Goal: Communication & Community: Participate in discussion

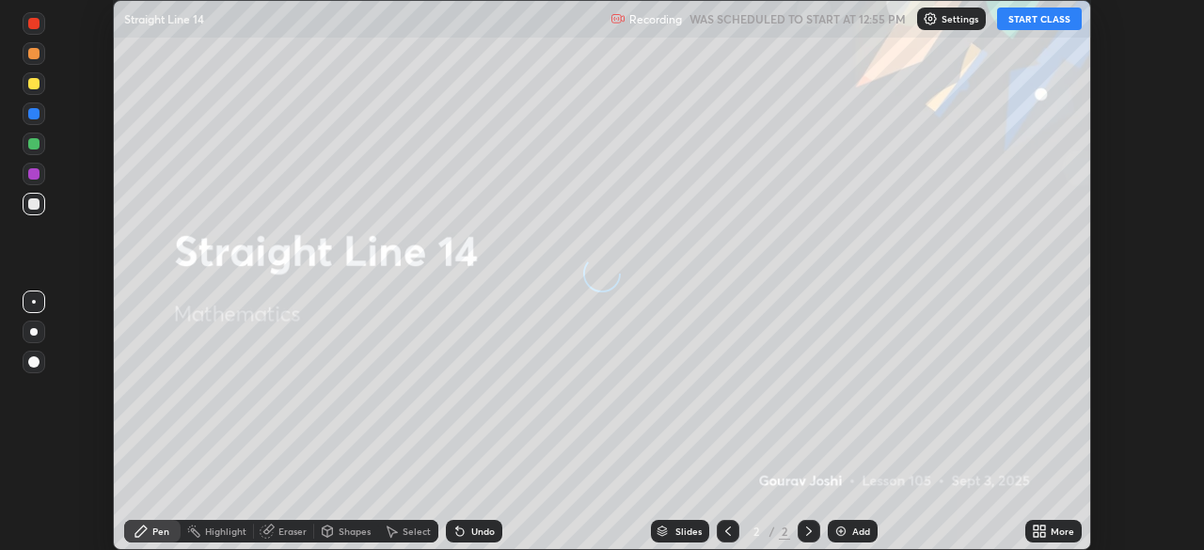
scroll to position [550, 1203]
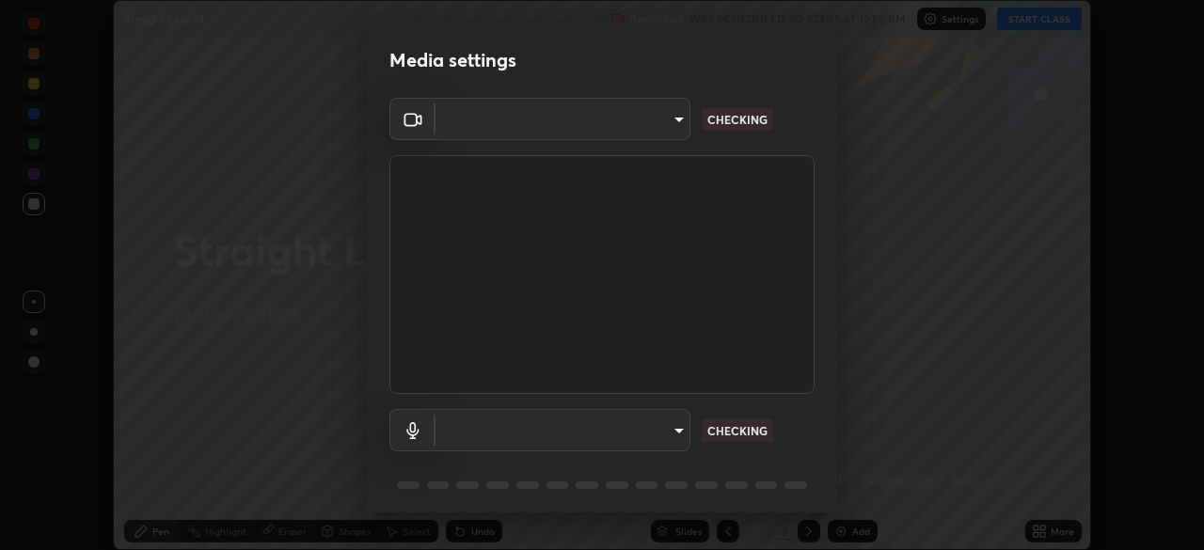
type input "495e9aafafa99ab02b2630cd73316b4ffac4e6b0a44c495734db4bb24564e739"
click at [661, 425] on body "Erase all Straight Line 14 Recording WAS SCHEDULED TO START AT 12:55 PM Setting…" at bounding box center [602, 275] width 1204 height 550
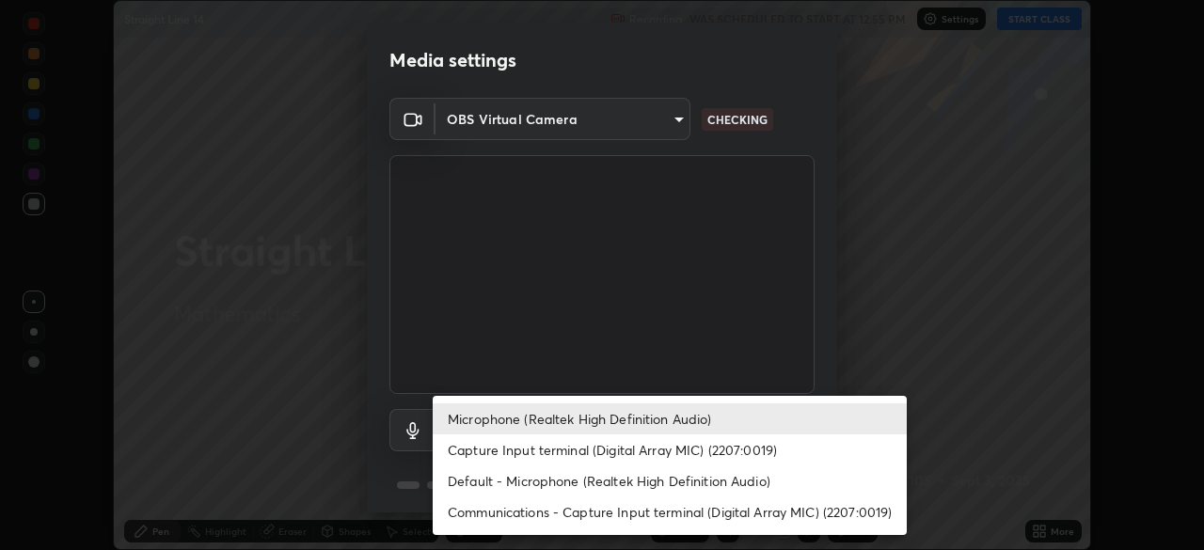
click at [645, 422] on li "Microphone (Realtek High Definition Audio)" at bounding box center [670, 419] width 474 height 31
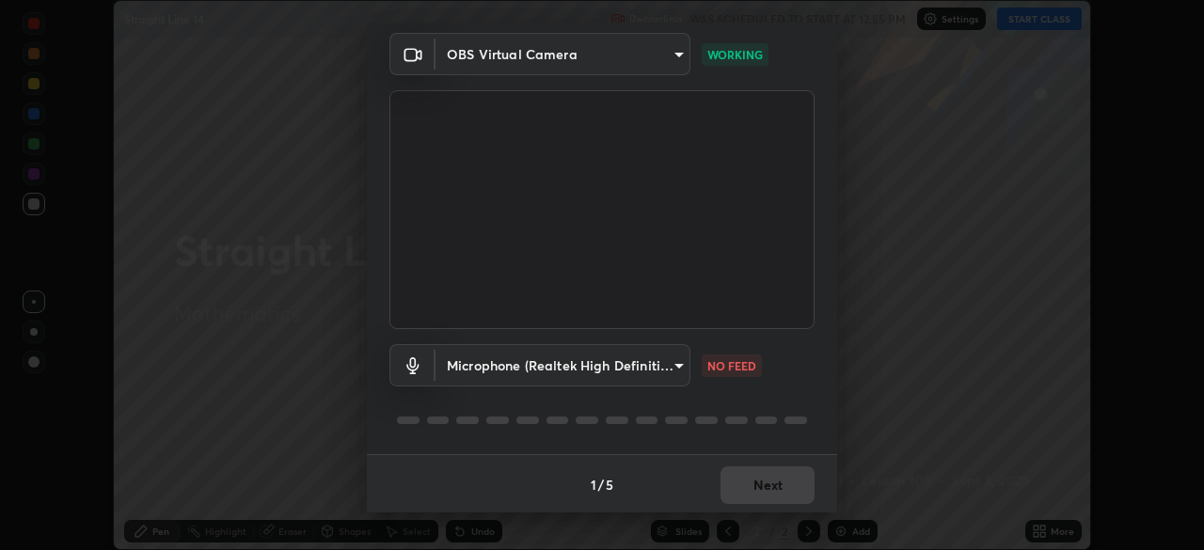
scroll to position [67, 0]
click at [739, 396] on div "Microphone (Realtek High Definition Audio) 596642b751d8d0027b016c771bf2e3418654…" at bounding box center [601, 389] width 425 height 125
click at [739, 400] on div "Microphone (Realtek High Definition Audio) 596642b751d8d0027b016c771bf2e3418654…" at bounding box center [601, 389] width 425 height 125
click at [739, 401] on div "Microphone (Realtek High Definition Audio) 596642b751d8d0027b016c771bf2e3418654…" at bounding box center [601, 389] width 425 height 125
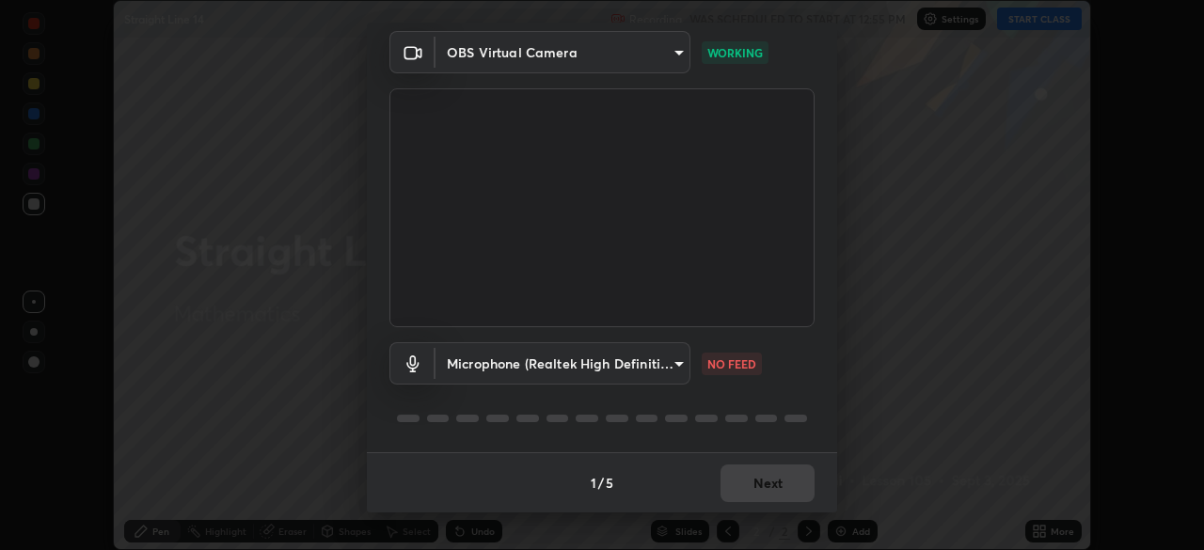
click at [740, 400] on div "Microphone (Realtek High Definition Audio) 596642b751d8d0027b016c771bf2e3418654…" at bounding box center [601, 389] width 425 height 125
click at [739, 399] on div "Microphone (Realtek High Definition Audio) 596642b751d8d0027b016c771bf2e3418654…" at bounding box center [601, 389] width 425 height 125
click at [737, 397] on div "Microphone (Realtek High Definition Audio) 596642b751d8d0027b016c771bf2e3418654…" at bounding box center [601, 389] width 425 height 125
click at [734, 397] on div "Microphone (Realtek High Definition Audio) 596642b751d8d0027b016c771bf2e3418654…" at bounding box center [601, 389] width 425 height 125
click at [732, 398] on div "Microphone (Realtek High Definition Audio) 596642b751d8d0027b016c771bf2e3418654…" at bounding box center [601, 389] width 425 height 125
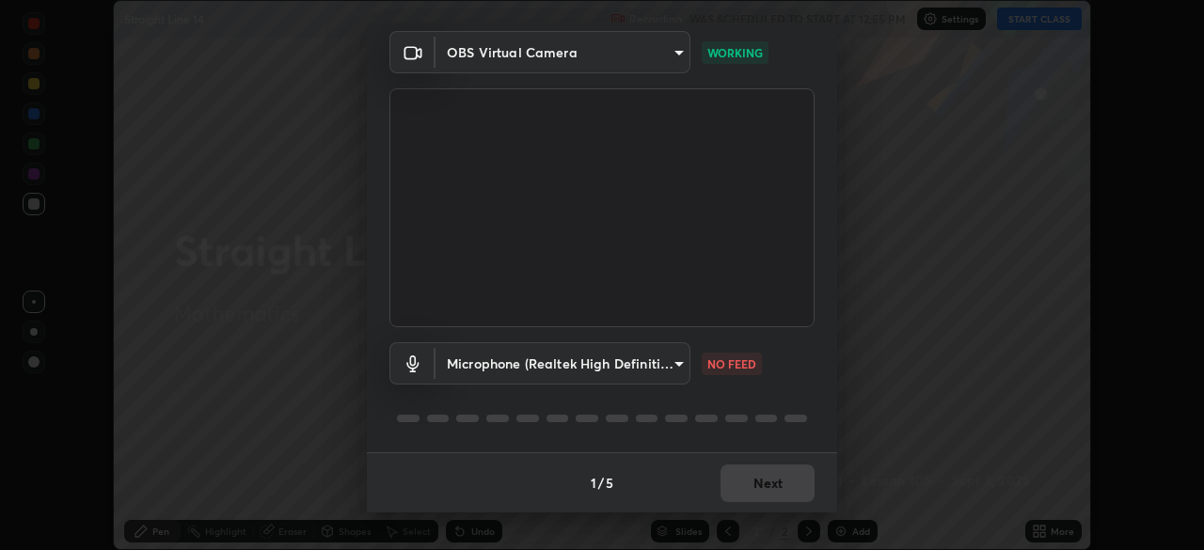
click at [733, 402] on div "Microphone (Realtek High Definition Audio) 596642b751d8d0027b016c771bf2e3418654…" at bounding box center [601, 389] width 425 height 125
click at [642, 367] on body "Erase all Straight Line 14 Recording WAS SCHEDULED TO START AT 12:55 PM Setting…" at bounding box center [602, 275] width 1204 height 550
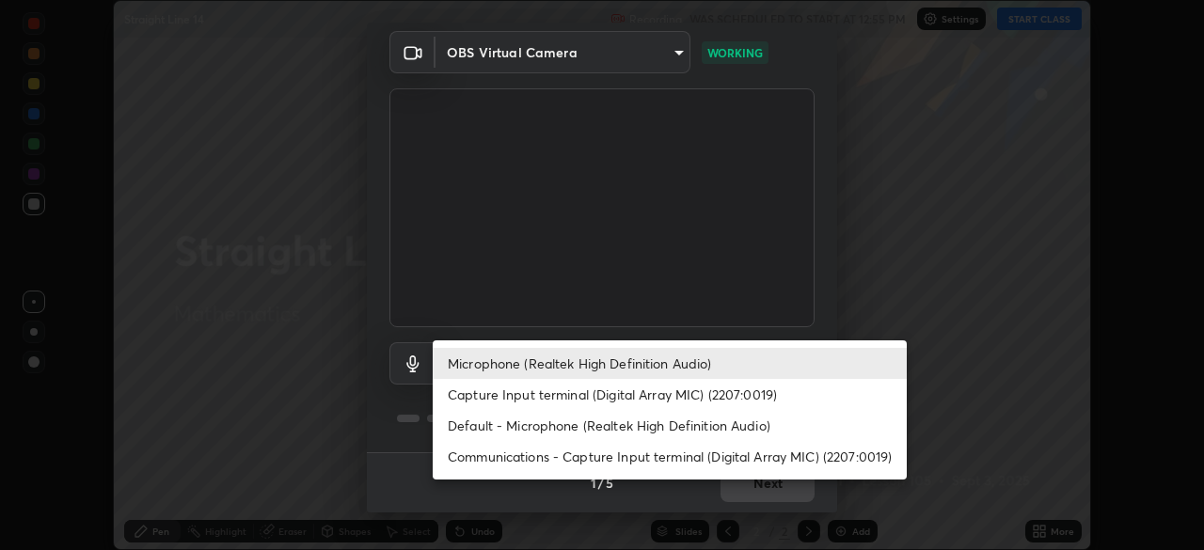
click at [639, 395] on li "Capture Input terminal (Digital Array MIC) (2207:0019)" at bounding box center [670, 394] width 474 height 31
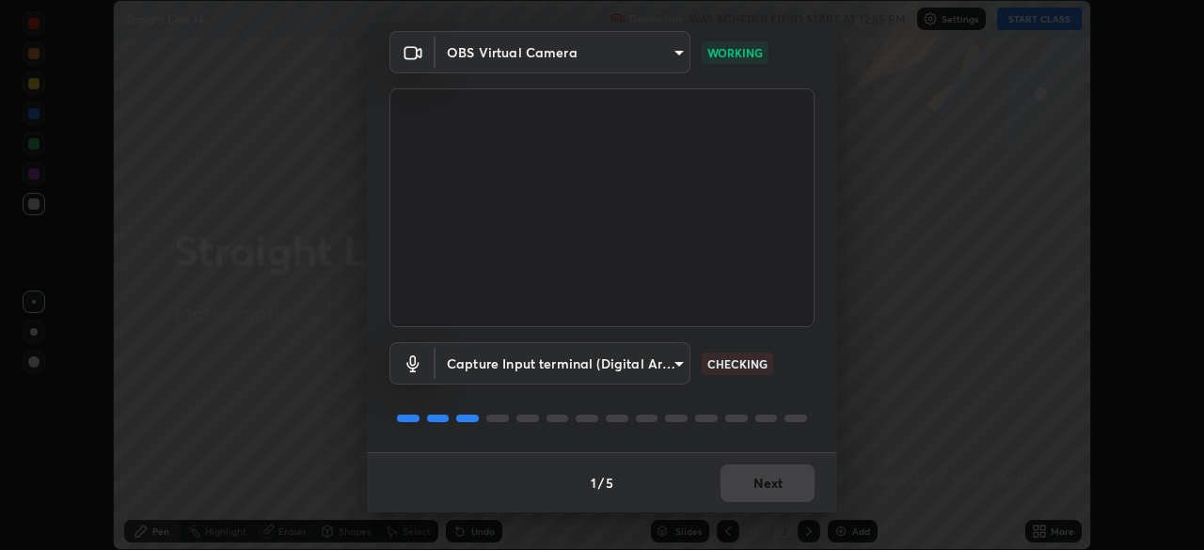
click at [633, 367] on body "Erase all Straight Line 14 Recording WAS SCHEDULED TO START AT 12:55 PM Setting…" at bounding box center [602, 275] width 1204 height 550
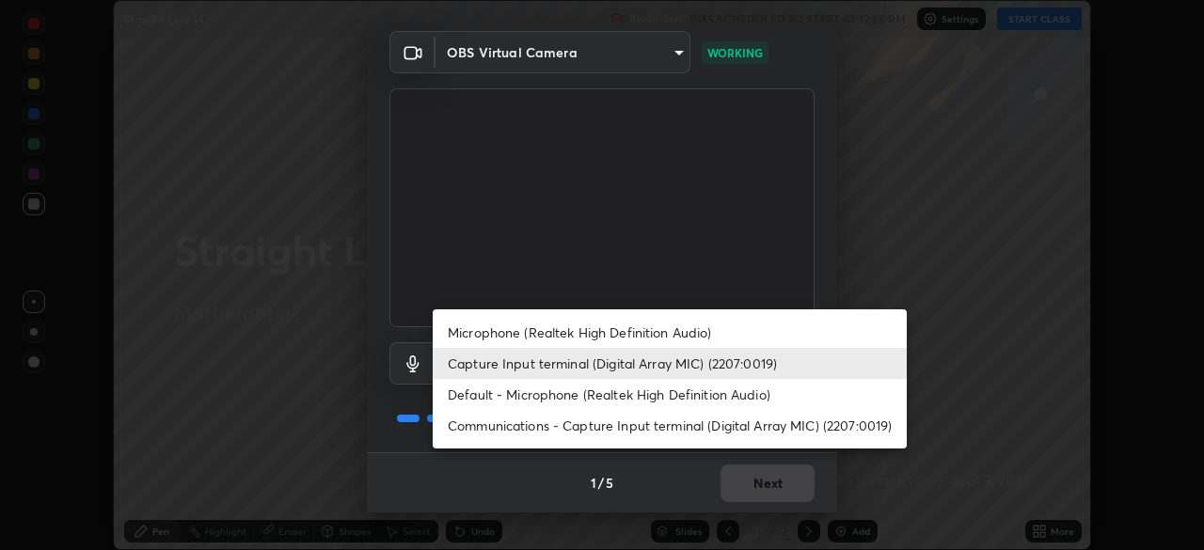
click at [579, 398] on li "Default - Microphone (Realtek High Definition Audio)" at bounding box center [670, 394] width 474 height 31
type input "default"
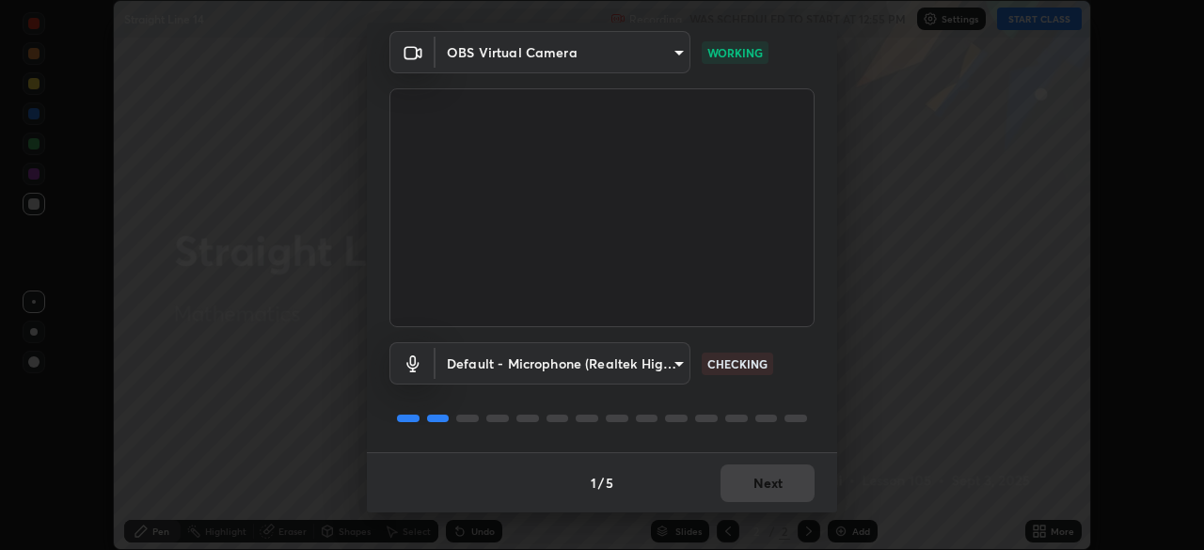
click at [638, 420] on div at bounding box center [647, 419] width 23 height 8
click at [641, 438] on div "Default - Microphone (Realtek High Definition Audio) default CHECKING" at bounding box center [601, 389] width 425 height 125
click at [655, 438] on div "Default - Microphone (Realtek High Definition Audio) default CHECKING" at bounding box center [601, 389] width 425 height 125
click at [674, 436] on div "Default - Microphone (Realtek High Definition Audio) default CHECKING" at bounding box center [601, 389] width 425 height 125
click at [673, 439] on div "Default - Microphone (Realtek High Definition Audio) default CHECKING" at bounding box center [601, 389] width 425 height 125
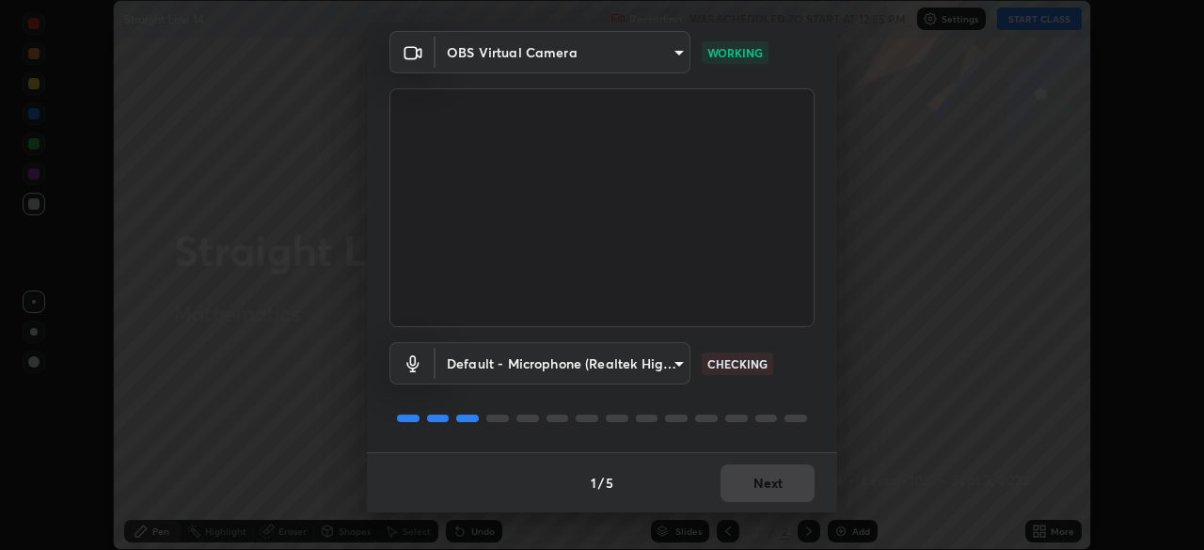
click at [677, 442] on div "Default - Microphone (Realtek High Definition Audio) default CHECKING" at bounding box center [601, 389] width 425 height 125
click at [678, 440] on div "Default - Microphone (Realtek High Definition Audio) default CHECKING" at bounding box center [601, 389] width 425 height 125
click at [680, 439] on div "Default - Microphone (Realtek High Definition Audio) default CHECKING" at bounding box center [601, 389] width 425 height 125
click at [679, 438] on div "Default - Microphone (Realtek High Definition Audio) default CHECKING" at bounding box center [601, 389] width 425 height 125
click at [680, 438] on div "Default - Microphone (Realtek High Definition Audio) default CHECKING" at bounding box center [601, 389] width 425 height 125
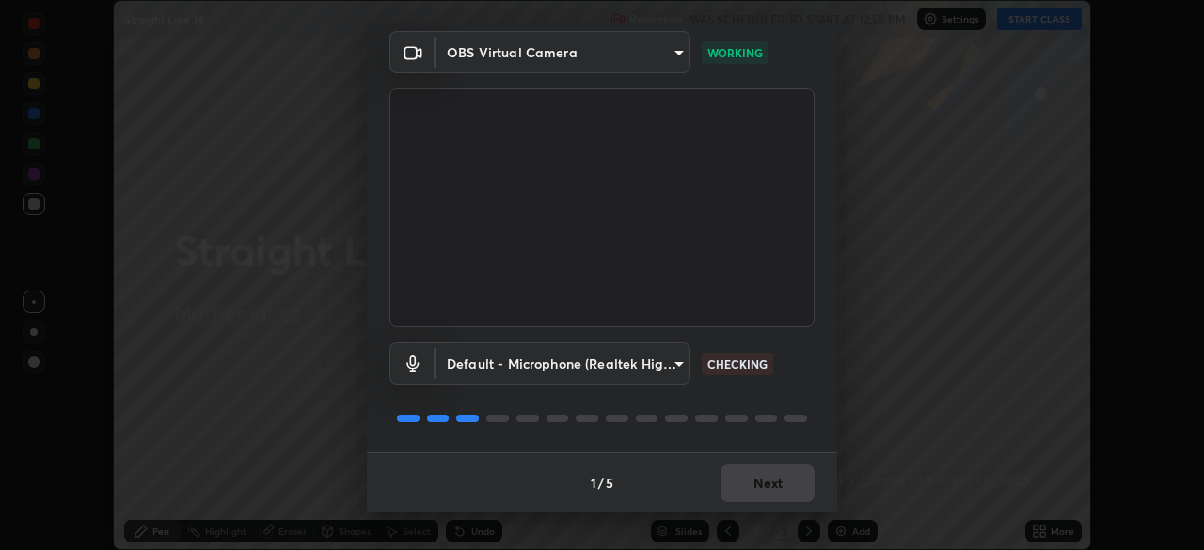
click at [683, 438] on div "Default - Microphone (Realtek High Definition Audio) default CHECKING" at bounding box center [601, 389] width 425 height 125
click at [684, 439] on div "Default - Microphone (Realtek High Definition Audio) default CHECKING" at bounding box center [601, 389] width 425 height 125
click at [685, 437] on div "Default - Microphone (Realtek High Definition Audio) default CHECKING" at bounding box center [601, 389] width 425 height 125
click at [753, 481] on button "Next" at bounding box center [768, 484] width 94 height 38
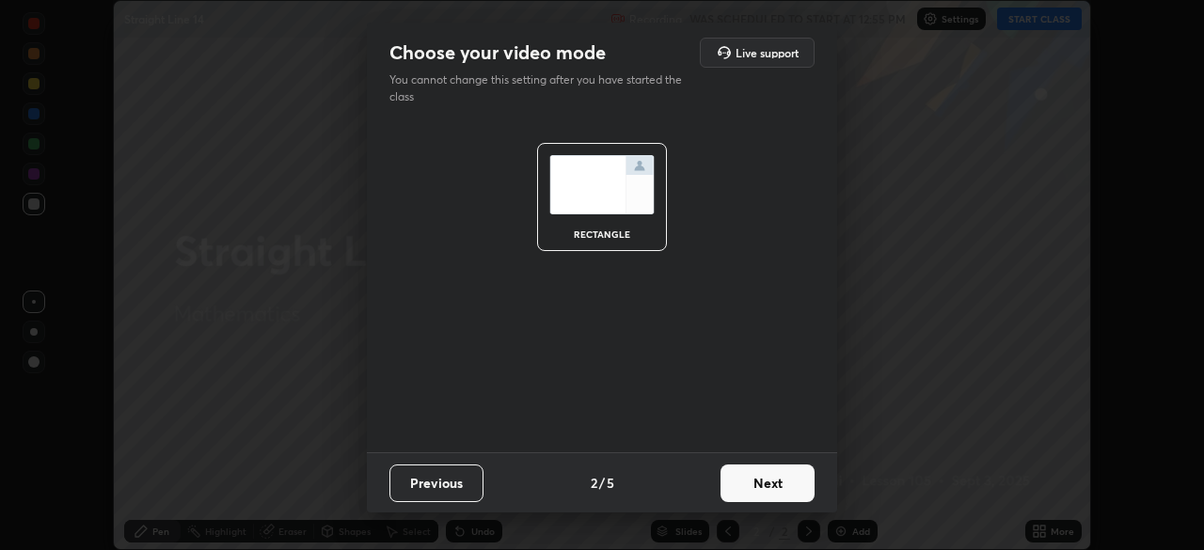
scroll to position [0, 0]
click at [752, 479] on button "Next" at bounding box center [768, 484] width 94 height 38
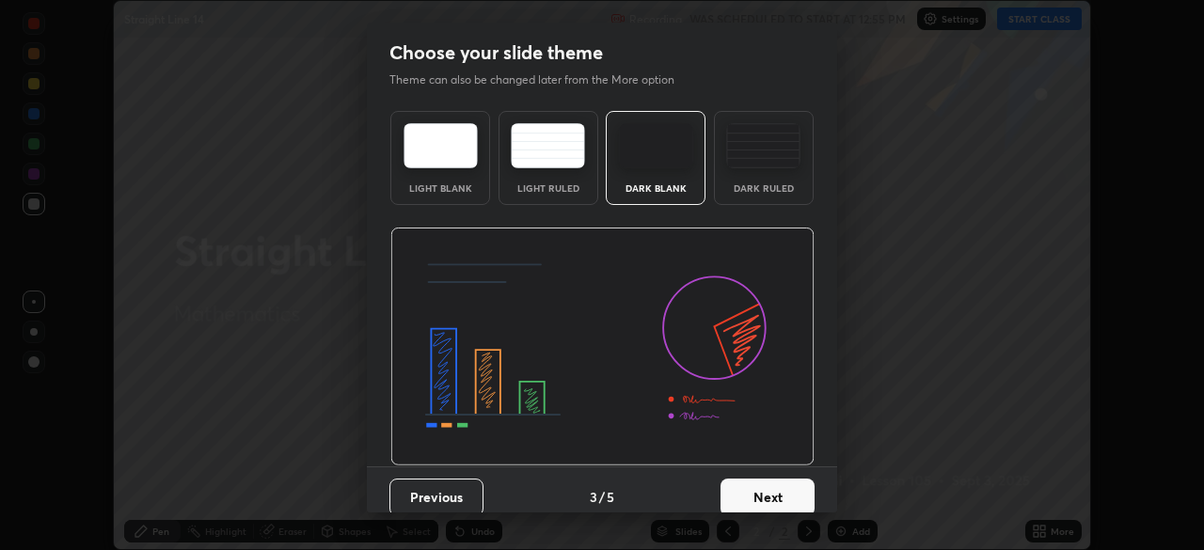
click at [753, 482] on button "Next" at bounding box center [768, 498] width 94 height 38
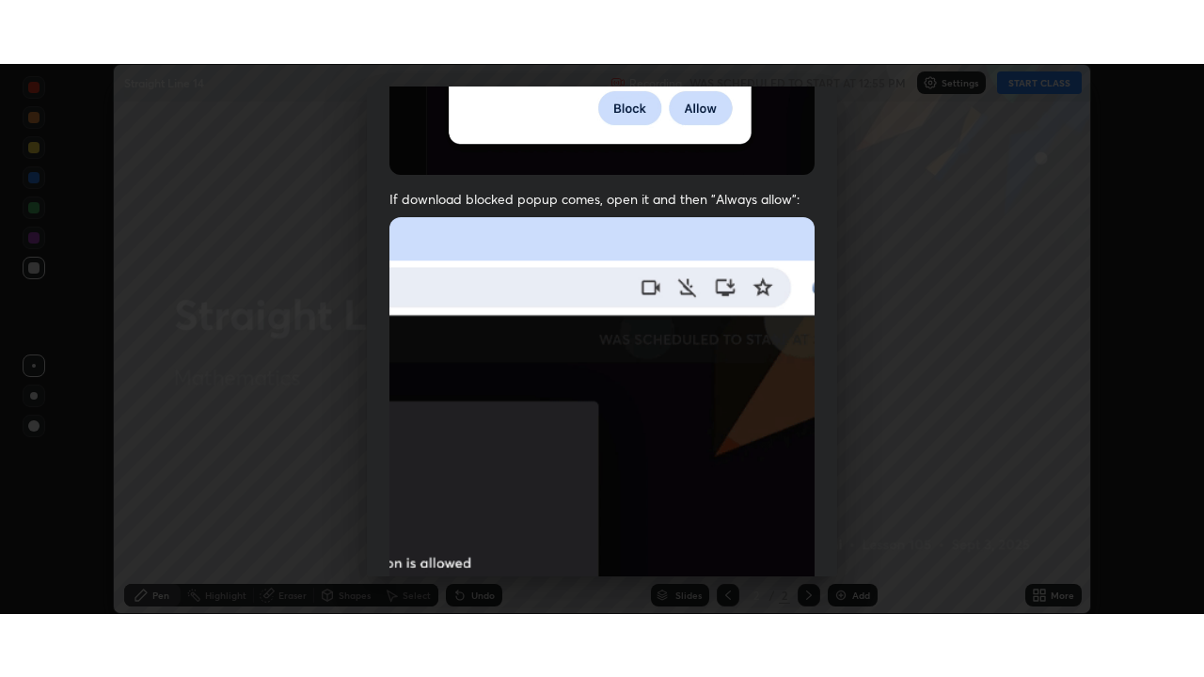
scroll to position [451, 0]
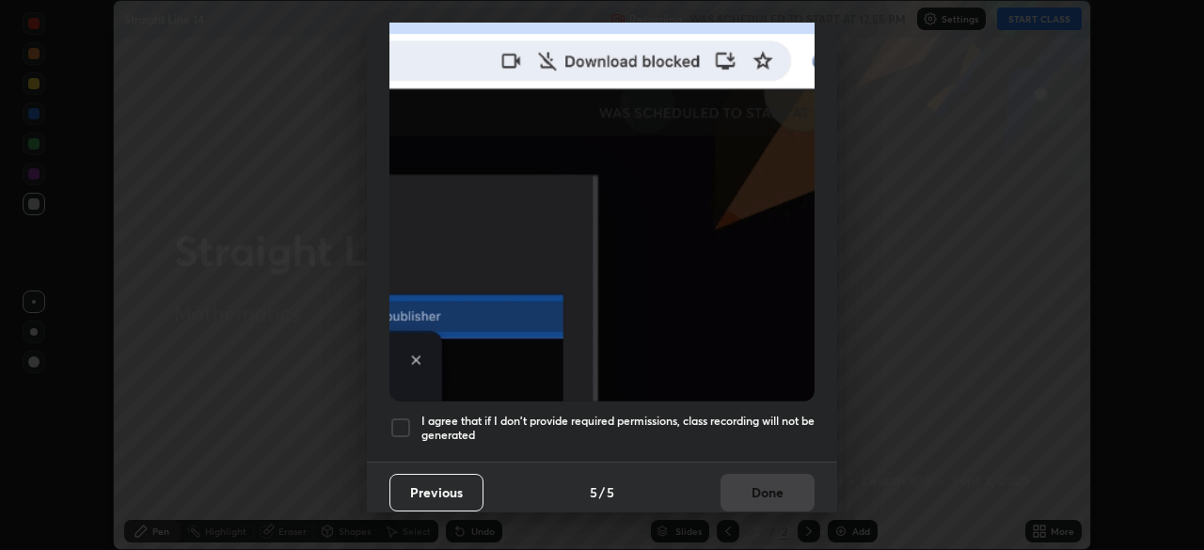
click at [404, 421] on div at bounding box center [400, 428] width 23 height 23
click at [733, 478] on button "Done" at bounding box center [768, 493] width 94 height 38
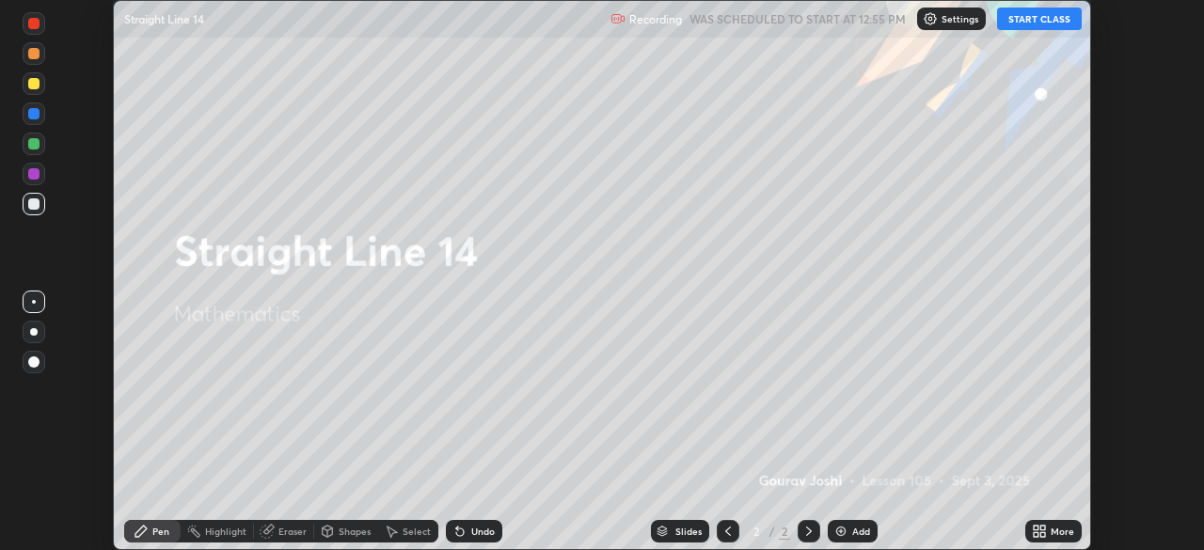
click at [1022, 24] on button "START CLASS" at bounding box center [1039, 19] width 85 height 23
click at [1042, 534] on icon at bounding box center [1042, 534] width 5 height 5
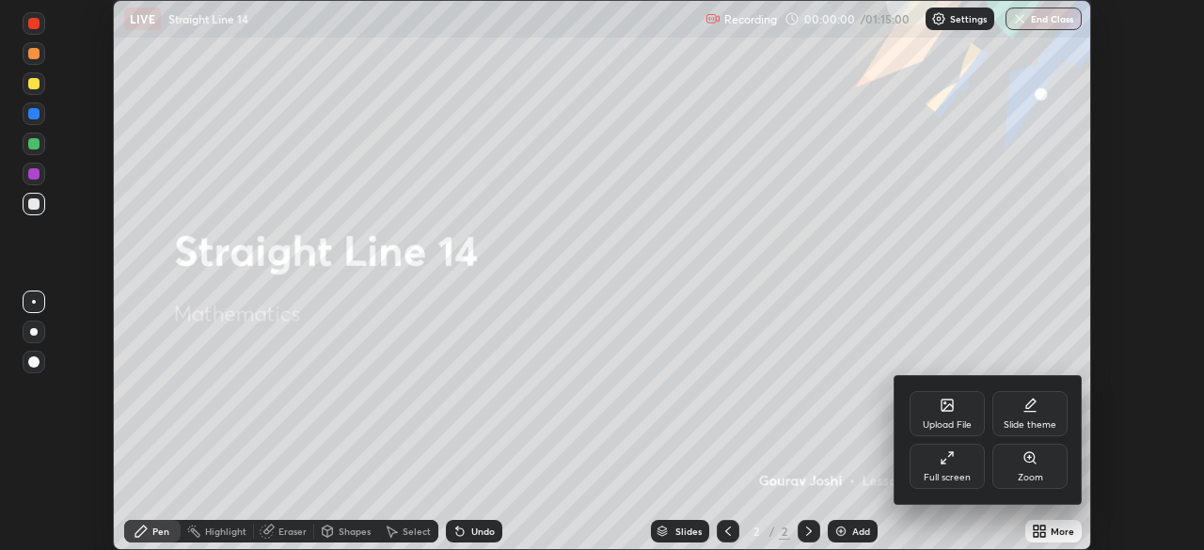
click at [961, 470] on div "Full screen" at bounding box center [947, 466] width 75 height 45
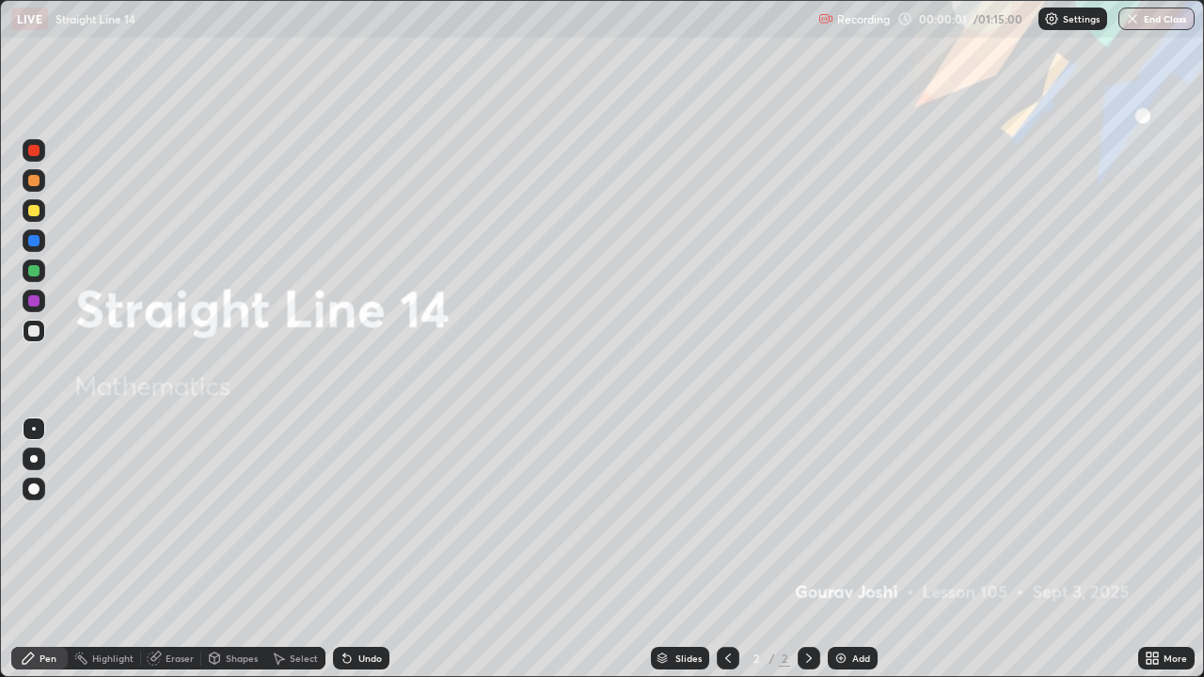
scroll to position [677, 1204]
click at [835, 549] on img at bounding box center [840, 658] width 15 height 15
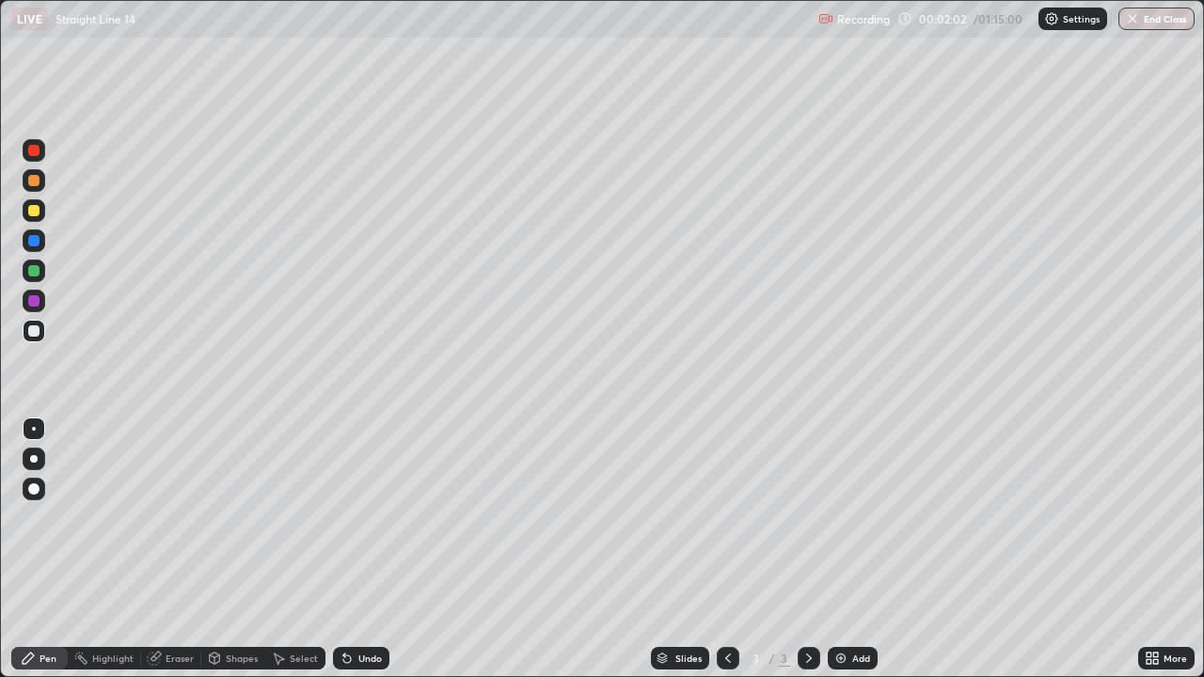
click at [34, 242] on div at bounding box center [33, 240] width 11 height 11
click at [35, 244] on div at bounding box center [33, 240] width 11 height 11
click at [164, 549] on div "Eraser" at bounding box center [171, 658] width 60 height 23
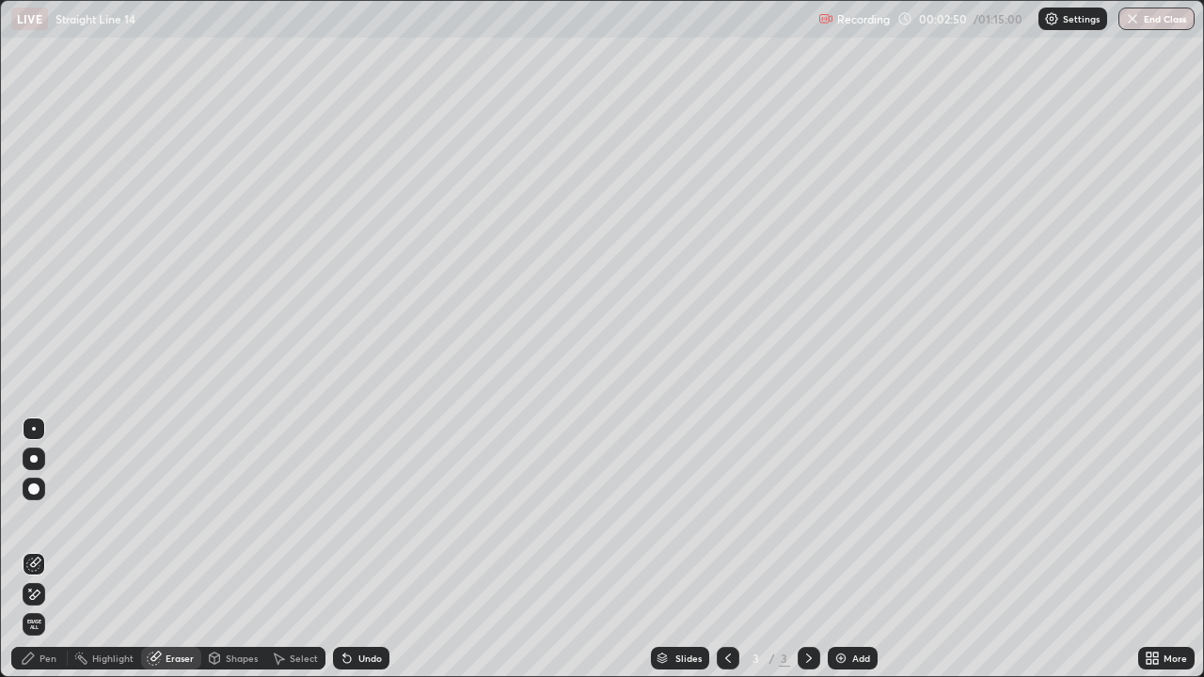
click at [40, 549] on div "Pen" at bounding box center [48, 658] width 17 height 9
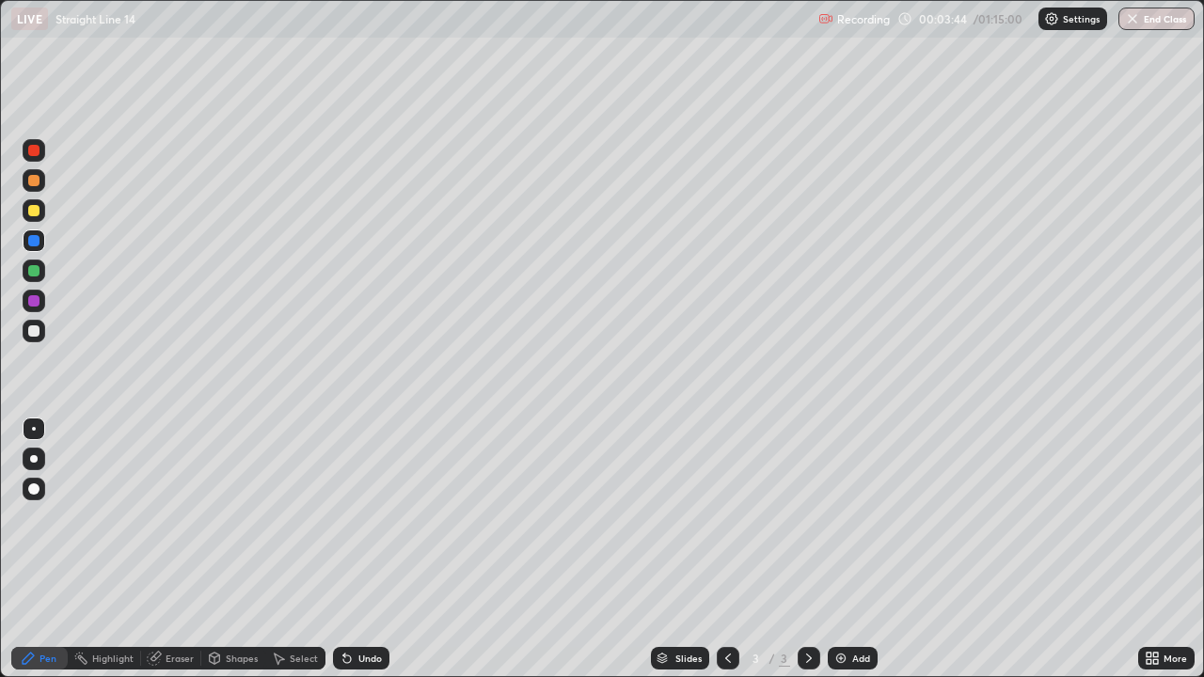
click at [849, 549] on div "Add" at bounding box center [853, 658] width 50 height 23
click at [37, 334] on div at bounding box center [33, 330] width 11 height 11
click at [34, 212] on div at bounding box center [33, 210] width 11 height 11
click at [34, 332] on div at bounding box center [33, 330] width 11 height 11
click at [369, 549] on div "Undo" at bounding box center [370, 658] width 24 height 9
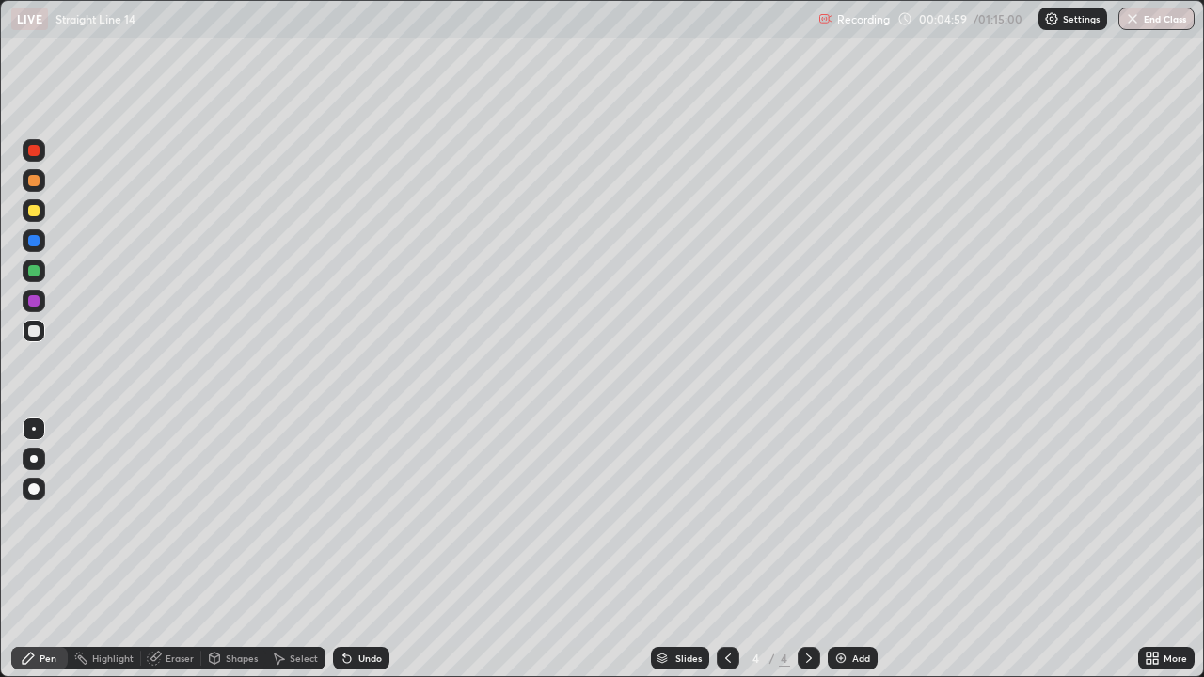
click at [362, 549] on div "Undo" at bounding box center [361, 658] width 56 height 23
click at [364, 549] on div "Undo" at bounding box center [370, 658] width 24 height 9
click at [358, 549] on div "Undo" at bounding box center [370, 658] width 24 height 9
click at [355, 549] on div "Undo" at bounding box center [361, 658] width 56 height 23
click at [351, 549] on div "Undo" at bounding box center [361, 658] width 56 height 23
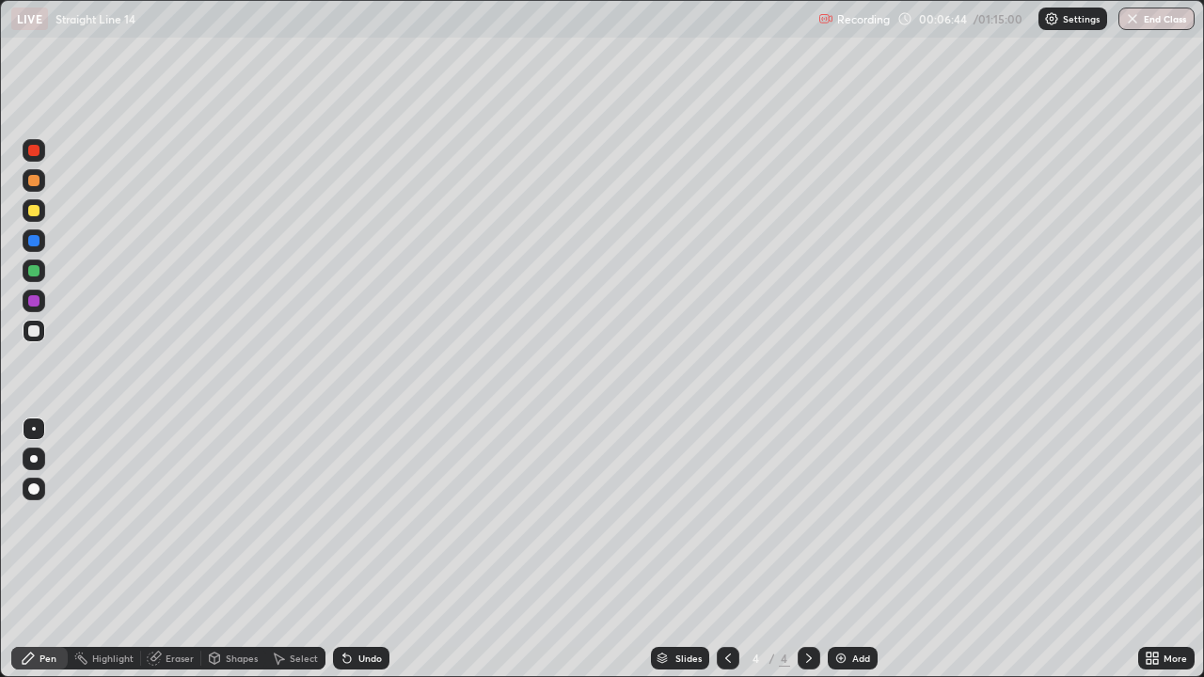
click at [857, 549] on div "Add" at bounding box center [853, 658] width 50 height 23
click at [35, 241] on div at bounding box center [33, 240] width 11 height 11
click at [35, 268] on div at bounding box center [33, 270] width 11 height 11
click at [362, 549] on div "Undo" at bounding box center [361, 658] width 56 height 23
click at [36, 214] on div at bounding box center [33, 210] width 11 height 11
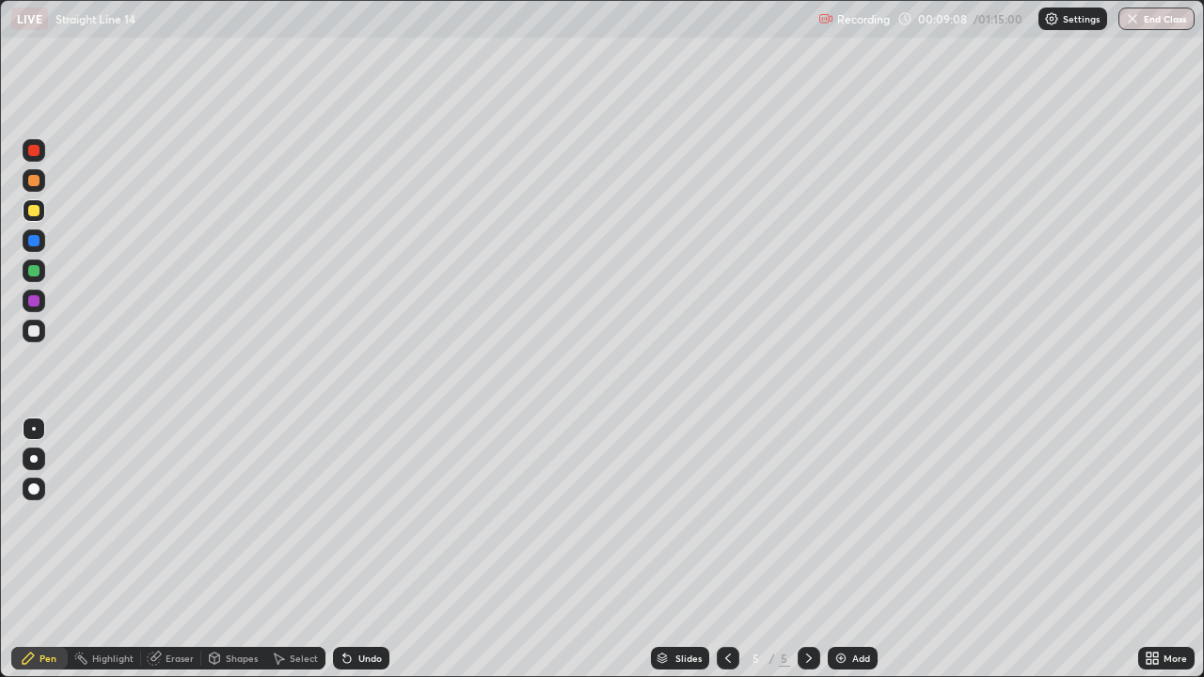
click at [839, 549] on img at bounding box center [840, 658] width 15 height 15
click at [31, 334] on div at bounding box center [33, 330] width 11 height 11
click at [35, 214] on div at bounding box center [33, 210] width 11 height 11
click at [37, 336] on div at bounding box center [33, 330] width 11 height 11
click at [834, 549] on img at bounding box center [840, 658] width 15 height 15
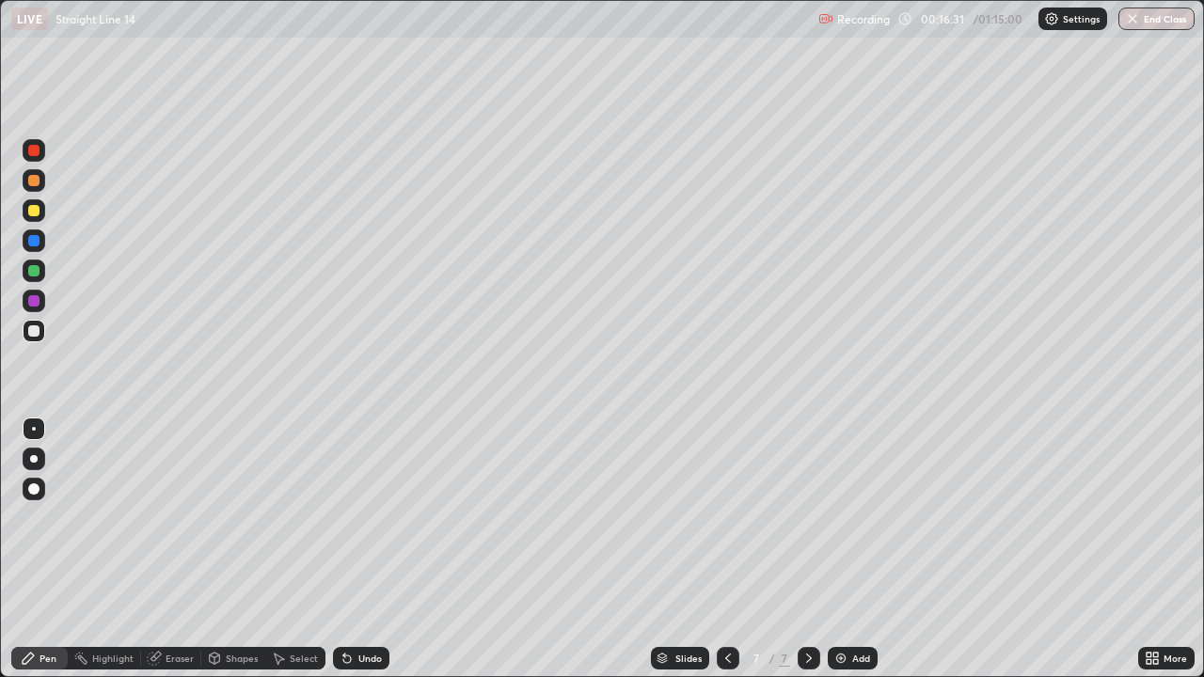
click at [39, 340] on div at bounding box center [34, 331] width 23 height 23
click at [370, 549] on div "Undo" at bounding box center [370, 658] width 24 height 9
click at [355, 549] on div "Undo" at bounding box center [361, 658] width 56 height 23
click at [33, 184] on div at bounding box center [33, 180] width 11 height 11
click at [38, 151] on div at bounding box center [33, 150] width 11 height 11
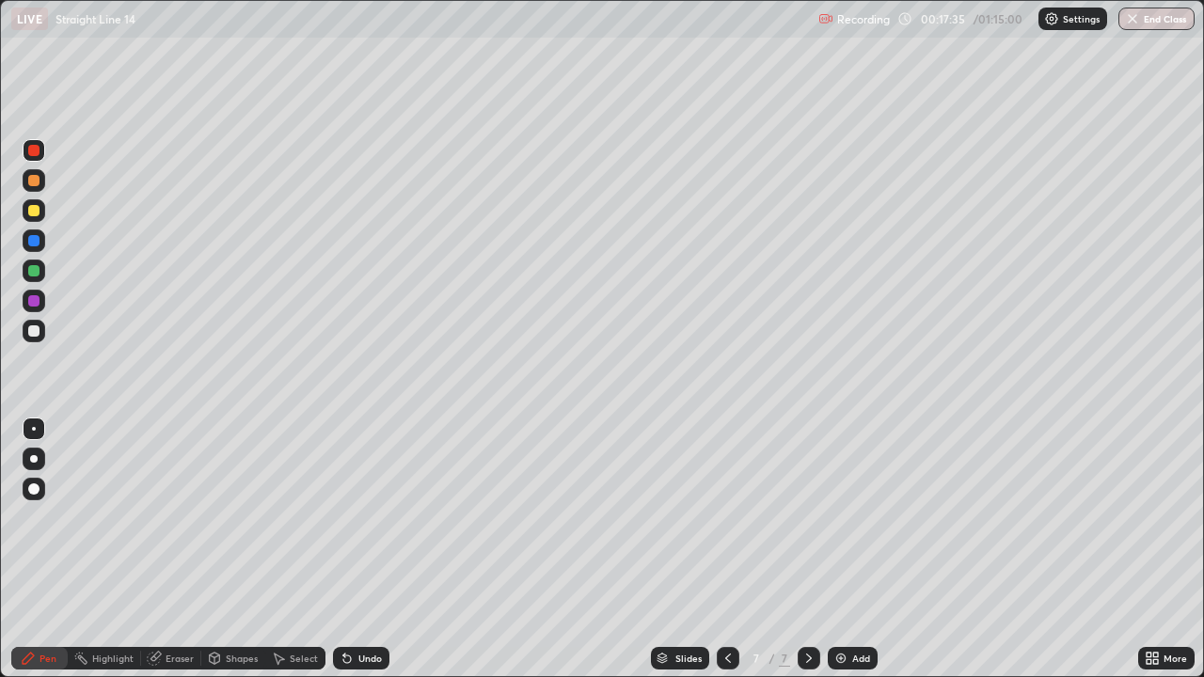
click at [34, 339] on div at bounding box center [34, 331] width 23 height 23
click at [36, 280] on div at bounding box center [34, 271] width 23 height 23
click at [365, 549] on div "Undo" at bounding box center [370, 658] width 24 height 9
click at [359, 549] on div "Undo" at bounding box center [361, 658] width 56 height 23
click at [357, 549] on div "Undo" at bounding box center [361, 658] width 56 height 23
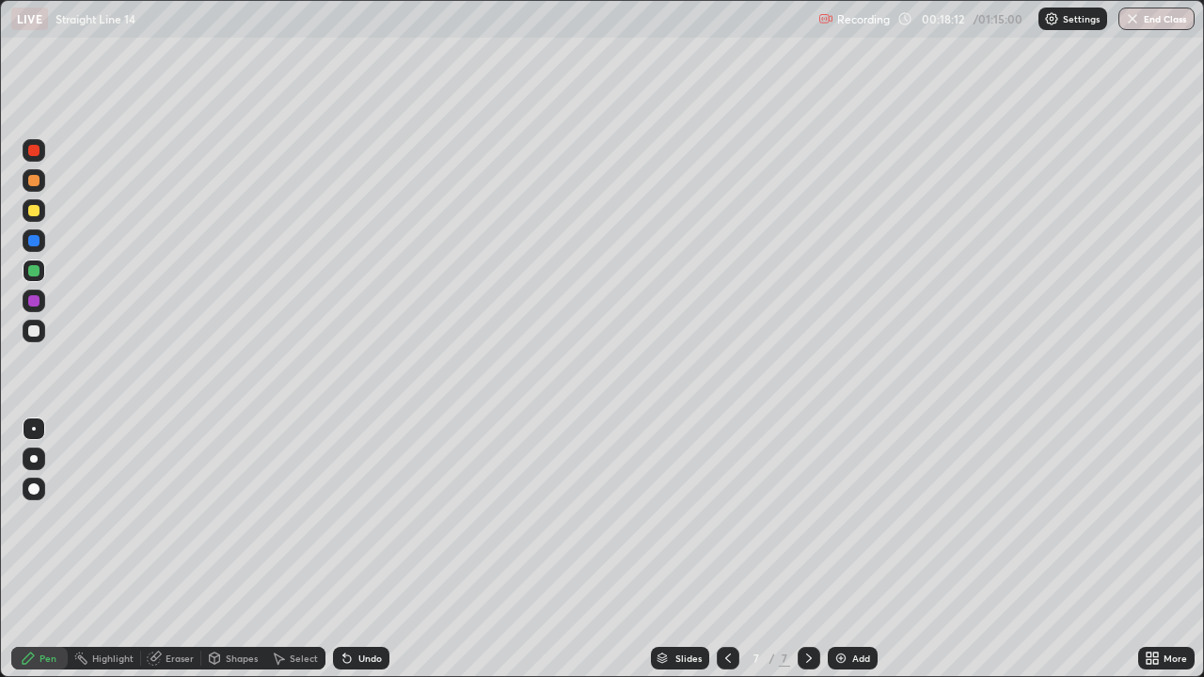
click at [357, 549] on div "Undo" at bounding box center [361, 658] width 56 height 23
click at [358, 549] on div "Undo" at bounding box center [361, 658] width 56 height 23
click at [357, 549] on div "Undo" at bounding box center [361, 658] width 56 height 23
click at [353, 549] on div "Undo" at bounding box center [361, 658] width 56 height 23
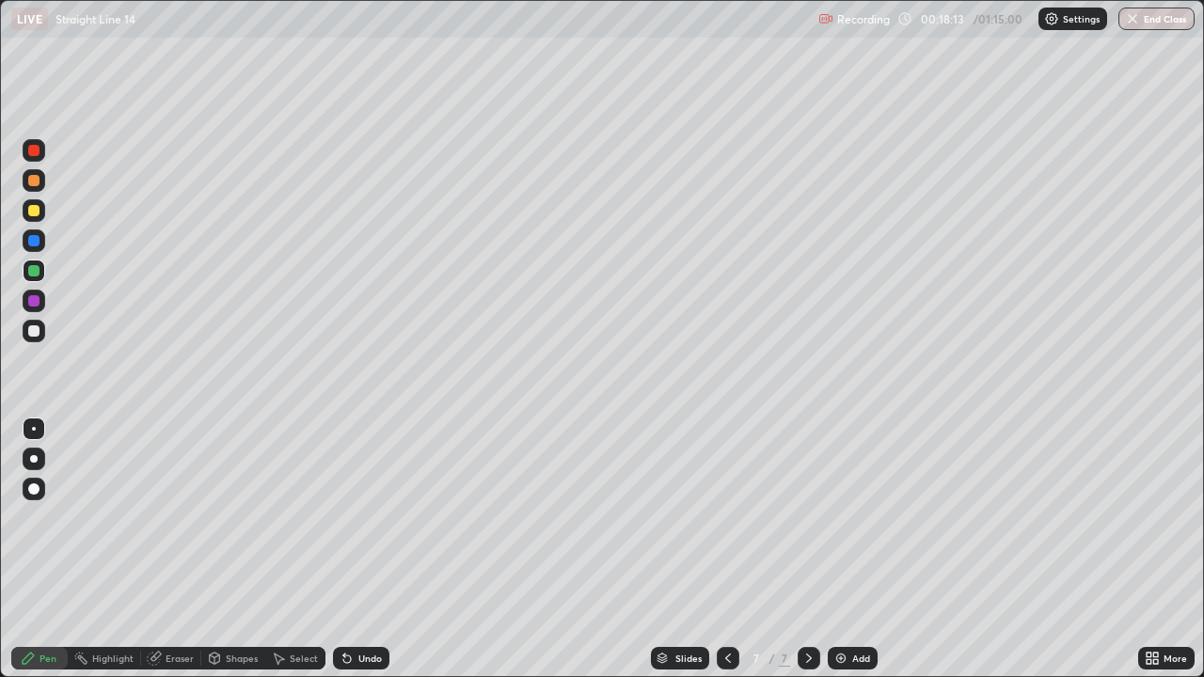
click at [354, 549] on div "Undo" at bounding box center [361, 658] width 56 height 23
click at [179, 549] on div "Eraser" at bounding box center [171, 658] width 60 height 23
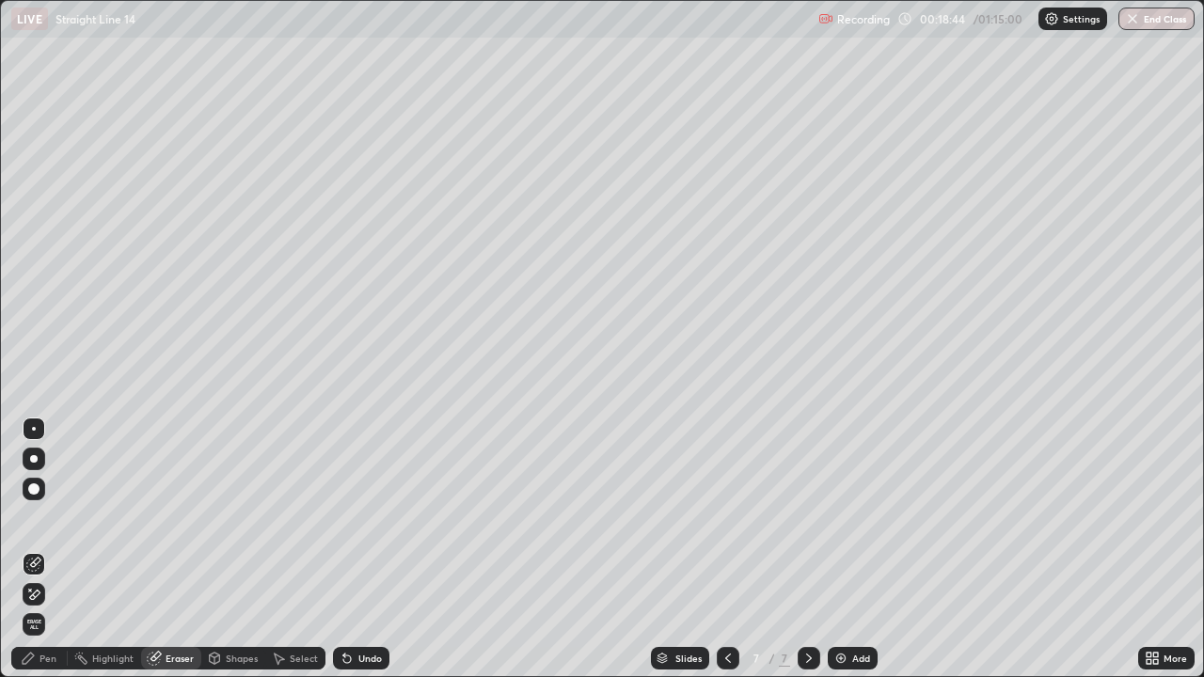
click at [47, 549] on div "Pen" at bounding box center [48, 658] width 17 height 9
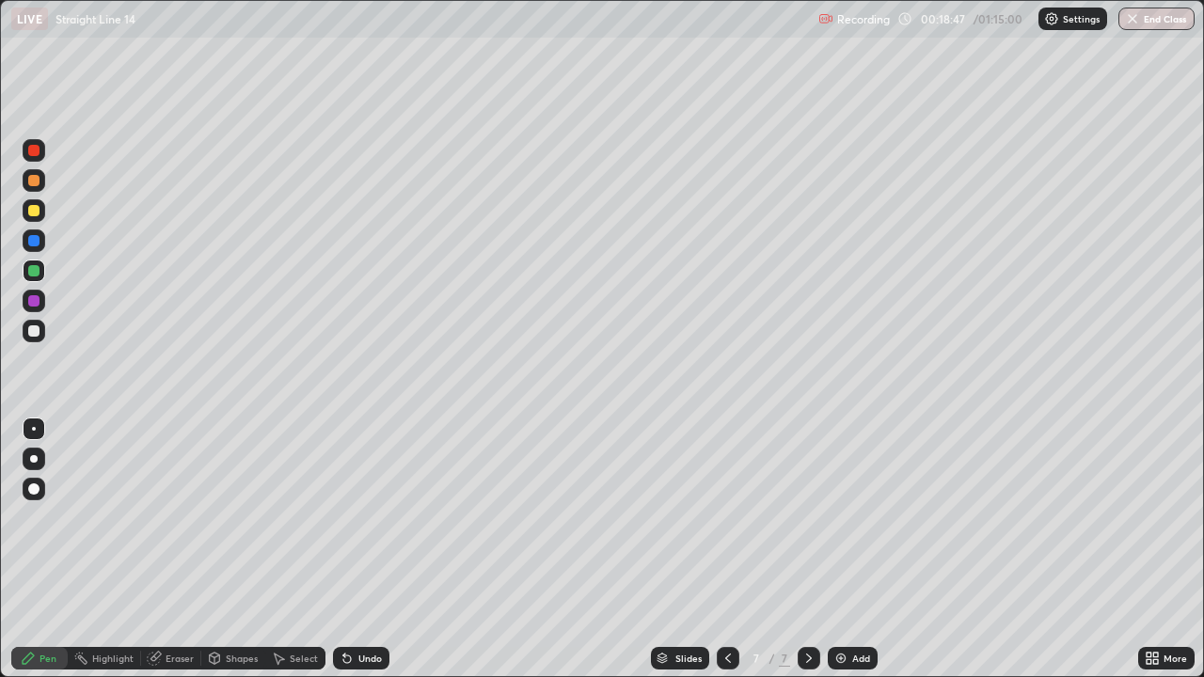
click at [184, 549] on div "Eraser" at bounding box center [180, 658] width 28 height 9
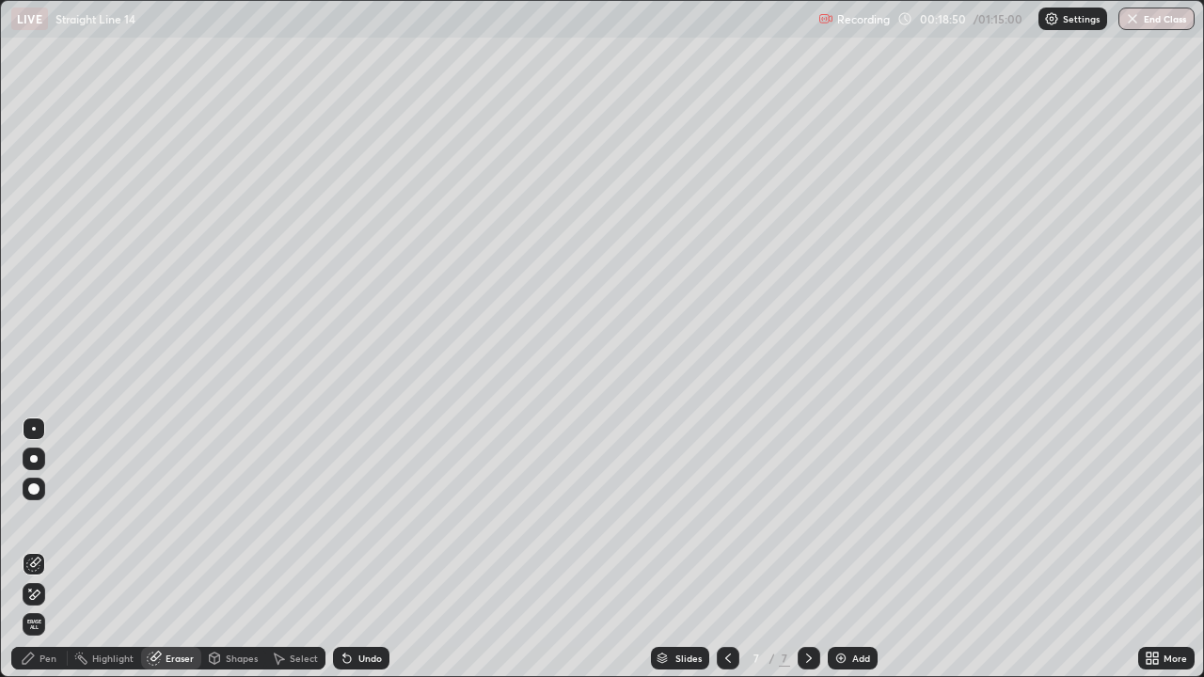
click at [48, 549] on div "Pen" at bounding box center [48, 658] width 17 height 9
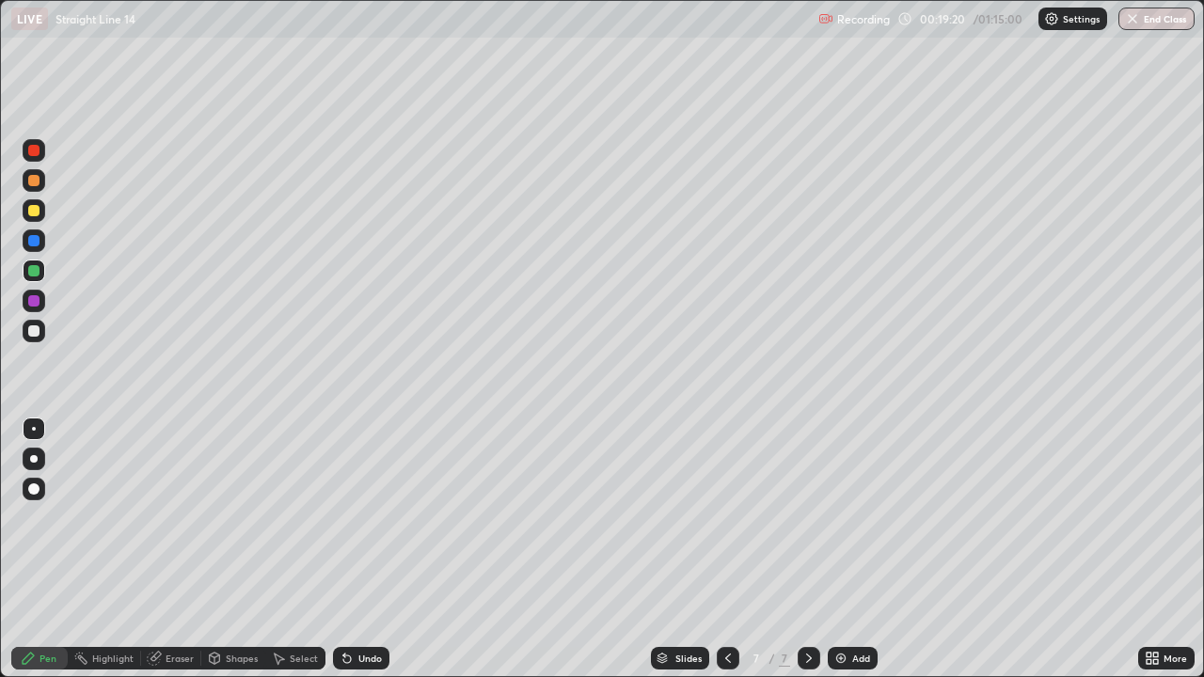
click at [379, 549] on div "Undo" at bounding box center [361, 658] width 56 height 23
click at [380, 549] on div "Undo" at bounding box center [361, 658] width 56 height 23
click at [383, 549] on div "Undo" at bounding box center [361, 658] width 56 height 23
click at [840, 549] on img at bounding box center [840, 658] width 15 height 15
click at [34, 336] on div at bounding box center [33, 330] width 11 height 11
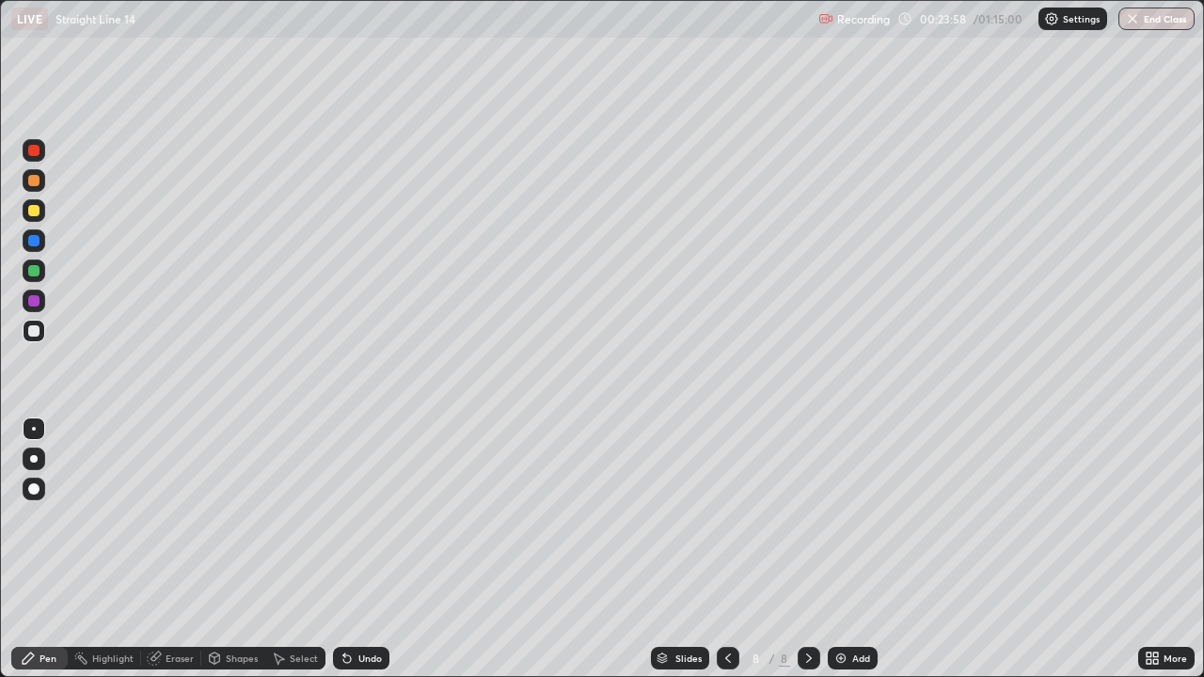
click at [841, 549] on img at bounding box center [840, 658] width 15 height 15
click at [35, 331] on div at bounding box center [33, 330] width 11 height 11
click at [38, 218] on div at bounding box center [34, 210] width 23 height 23
click at [41, 217] on div at bounding box center [34, 210] width 23 height 23
click at [359, 549] on div "Undo" at bounding box center [361, 658] width 56 height 23
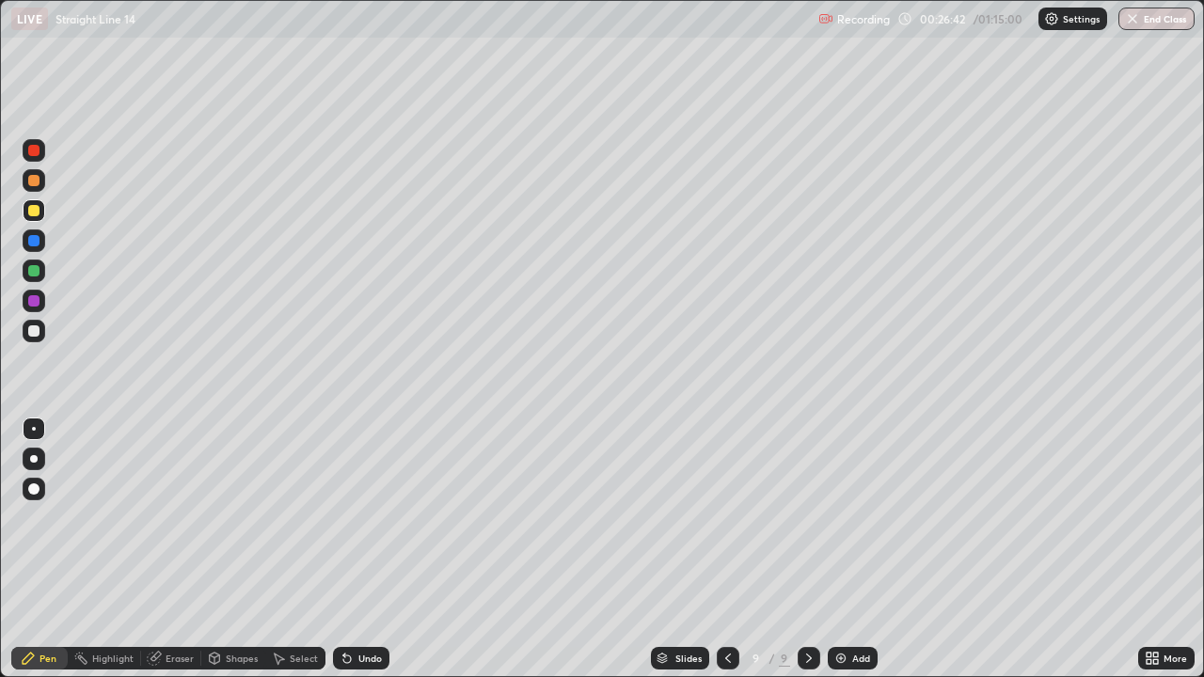
click at [367, 549] on div "Undo" at bounding box center [361, 658] width 56 height 23
click at [376, 549] on div "Undo" at bounding box center [370, 658] width 24 height 9
click at [34, 332] on div at bounding box center [33, 330] width 11 height 11
click at [349, 549] on icon at bounding box center [347, 658] width 15 height 15
click at [344, 549] on icon at bounding box center [347, 660] width 8 height 8
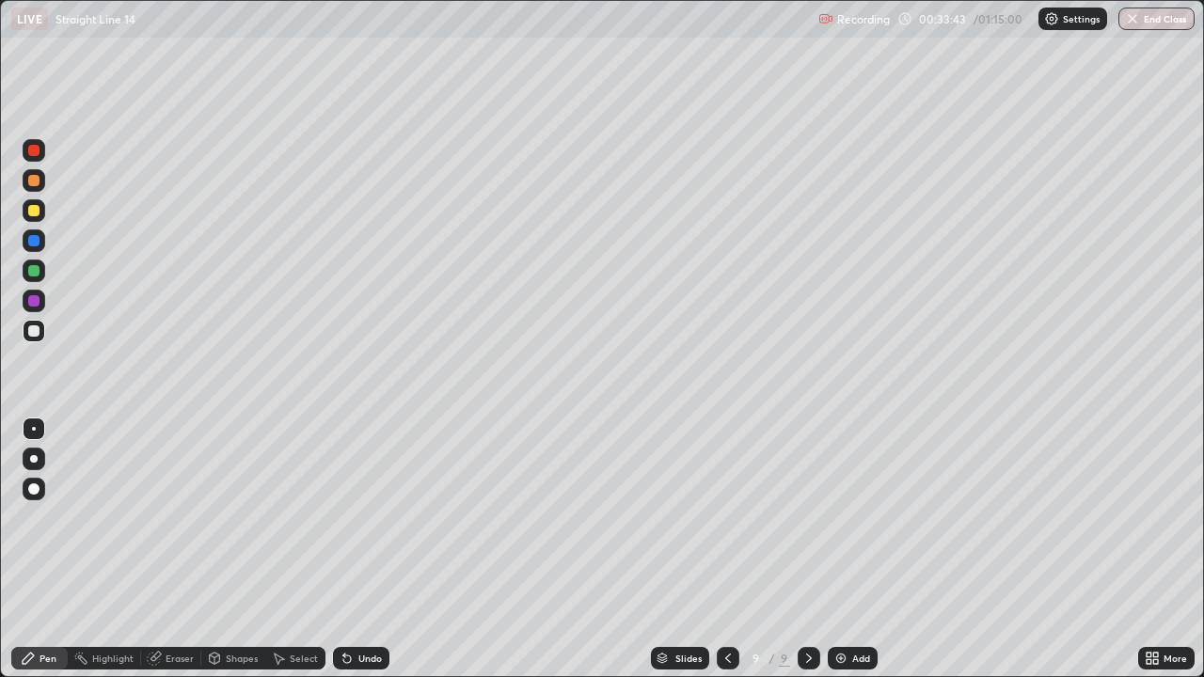
click at [833, 549] on img at bounding box center [840, 658] width 15 height 15
click at [852, 549] on div "Add" at bounding box center [861, 658] width 18 height 9
click at [294, 549] on div "Select" at bounding box center [304, 658] width 28 height 9
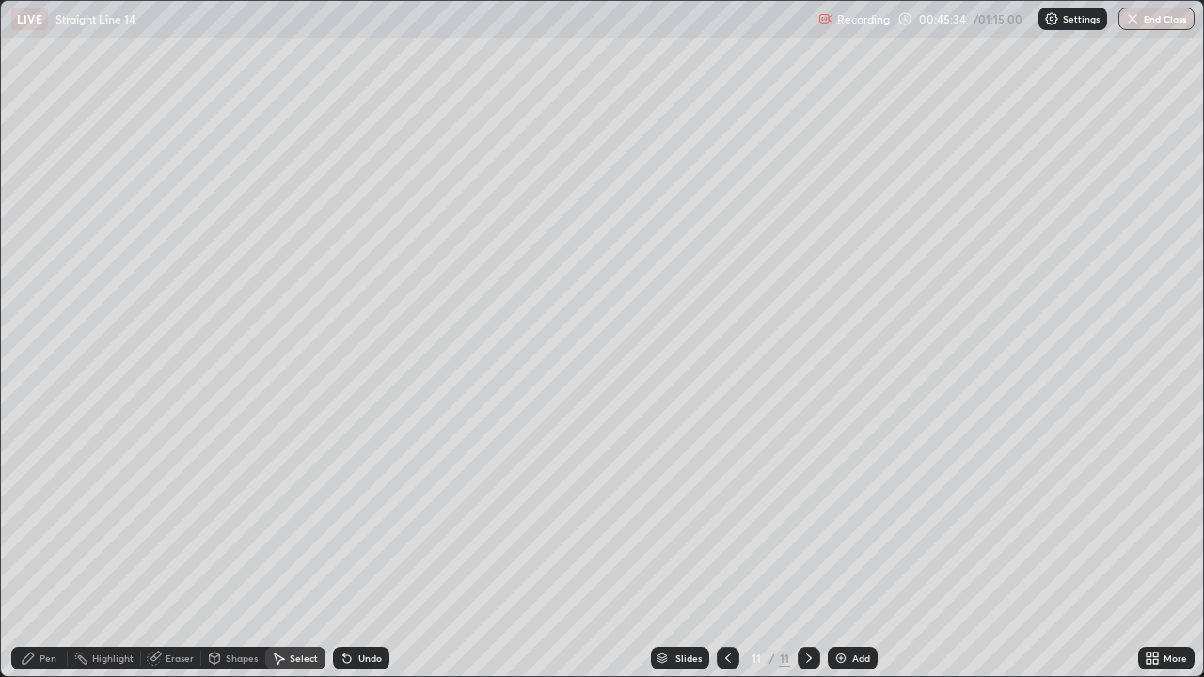
click at [231, 549] on div "Shapes" at bounding box center [242, 658] width 32 height 9
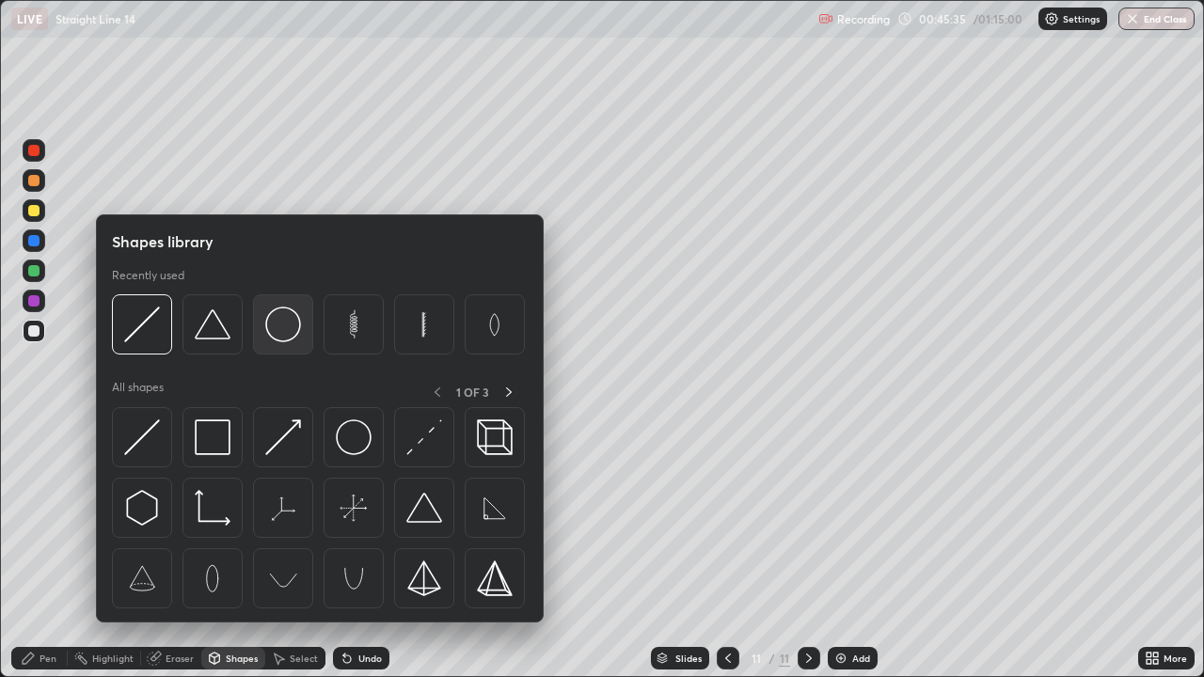
click at [281, 334] on img at bounding box center [283, 325] width 36 height 36
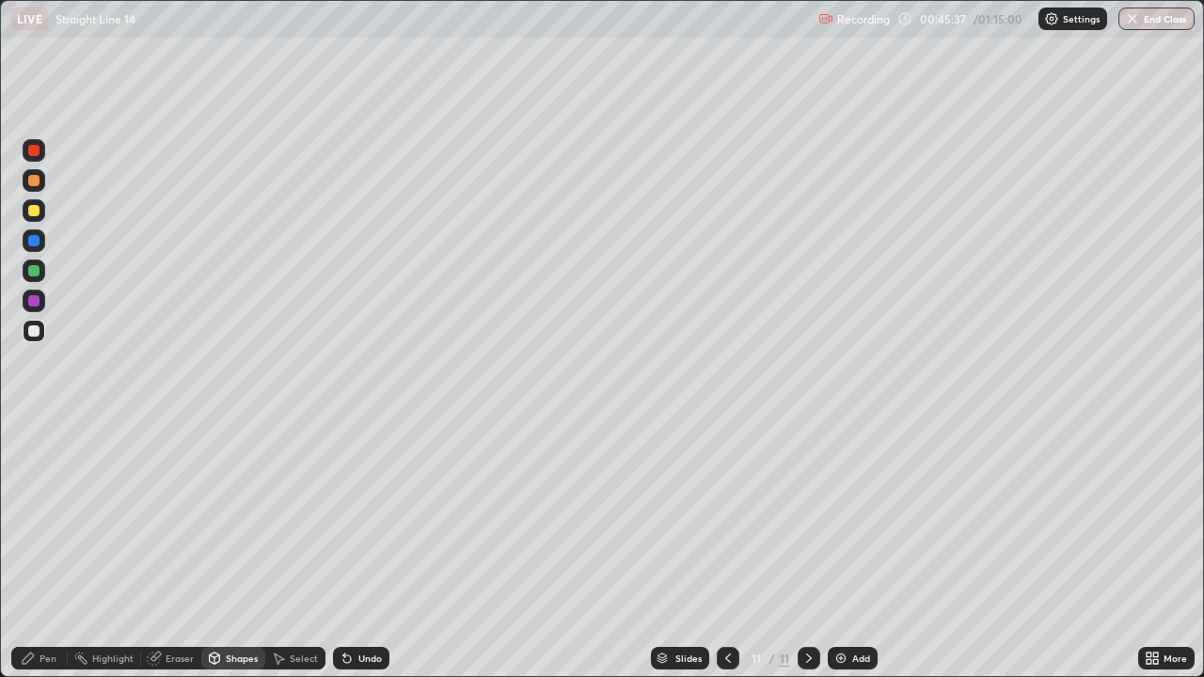
click at [239, 549] on div "Shapes" at bounding box center [242, 658] width 32 height 9
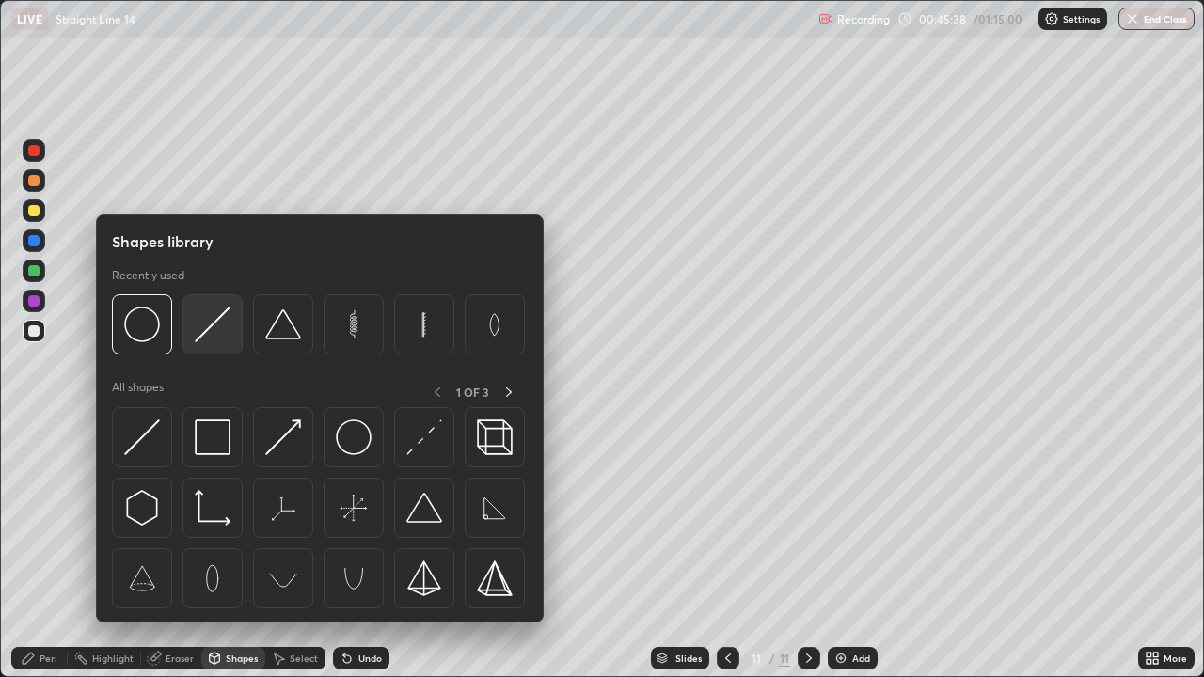
click at [220, 347] on div at bounding box center [212, 324] width 60 height 60
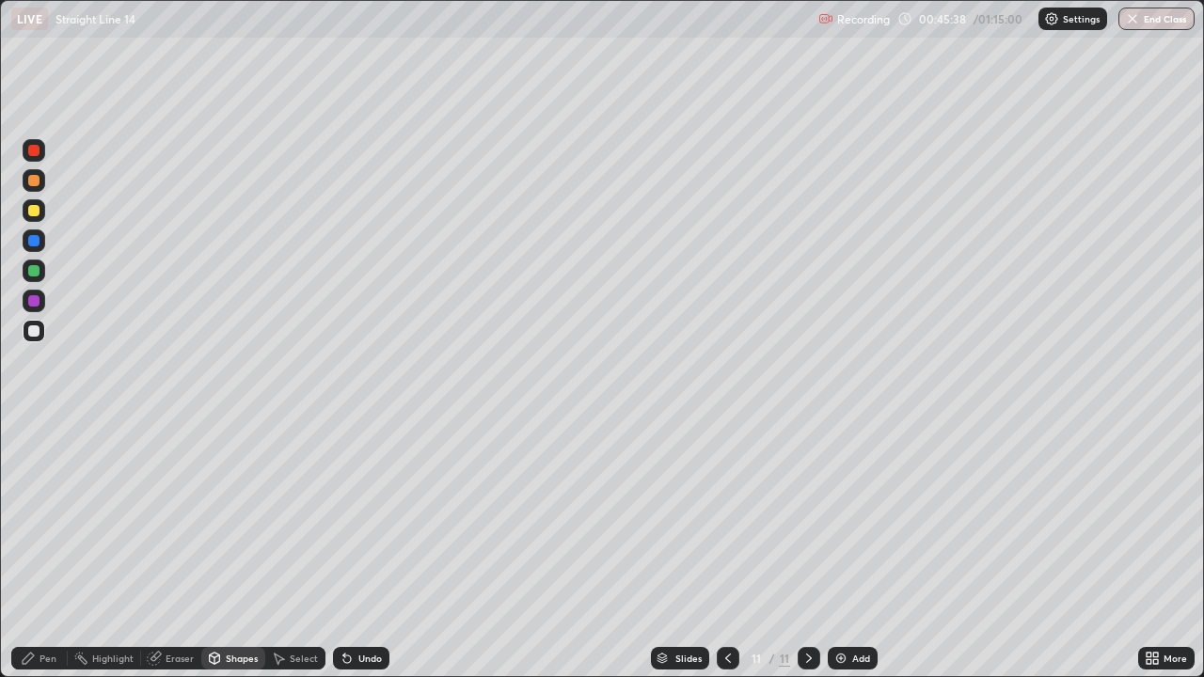
click at [35, 241] on div at bounding box center [33, 240] width 11 height 11
click at [41, 212] on div at bounding box center [34, 210] width 23 height 23
click at [34, 182] on div at bounding box center [33, 180] width 11 height 11
click at [36, 275] on div at bounding box center [33, 270] width 11 height 11
click at [33, 341] on div at bounding box center [34, 331] width 23 height 23
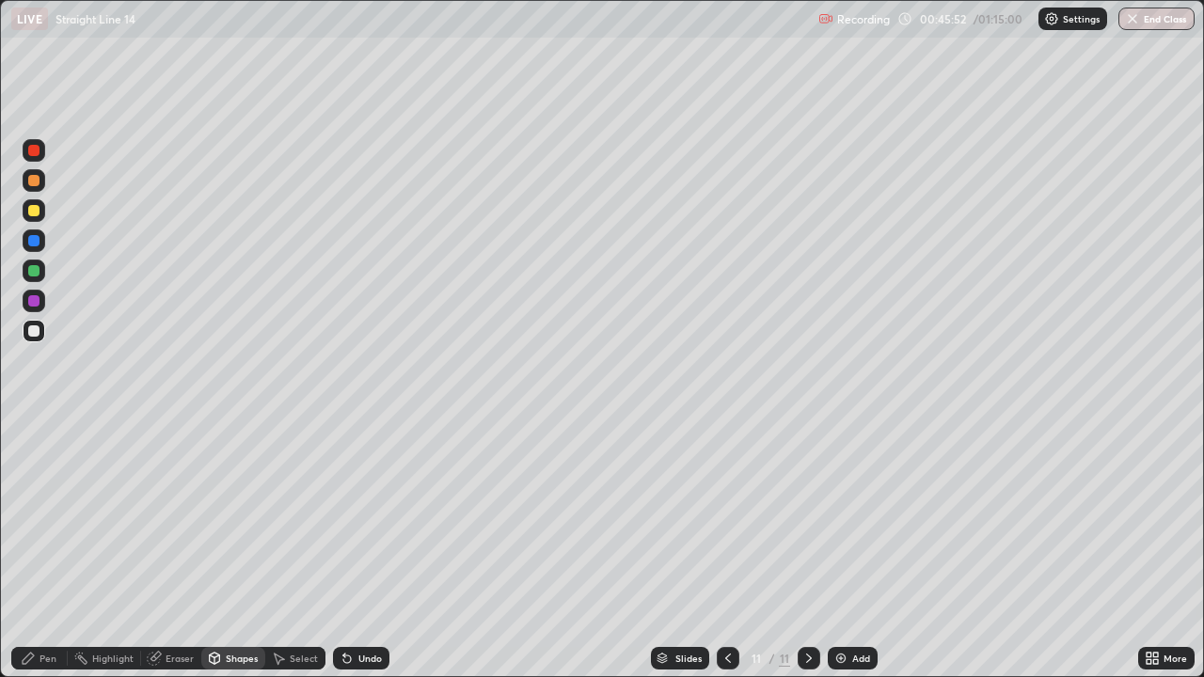
click at [30, 549] on icon at bounding box center [28, 658] width 15 height 15
click at [358, 549] on div "Undo" at bounding box center [370, 658] width 24 height 9
click at [352, 549] on icon at bounding box center [347, 658] width 15 height 15
click at [33, 182] on div at bounding box center [33, 180] width 11 height 11
click at [30, 215] on div at bounding box center [33, 210] width 11 height 11
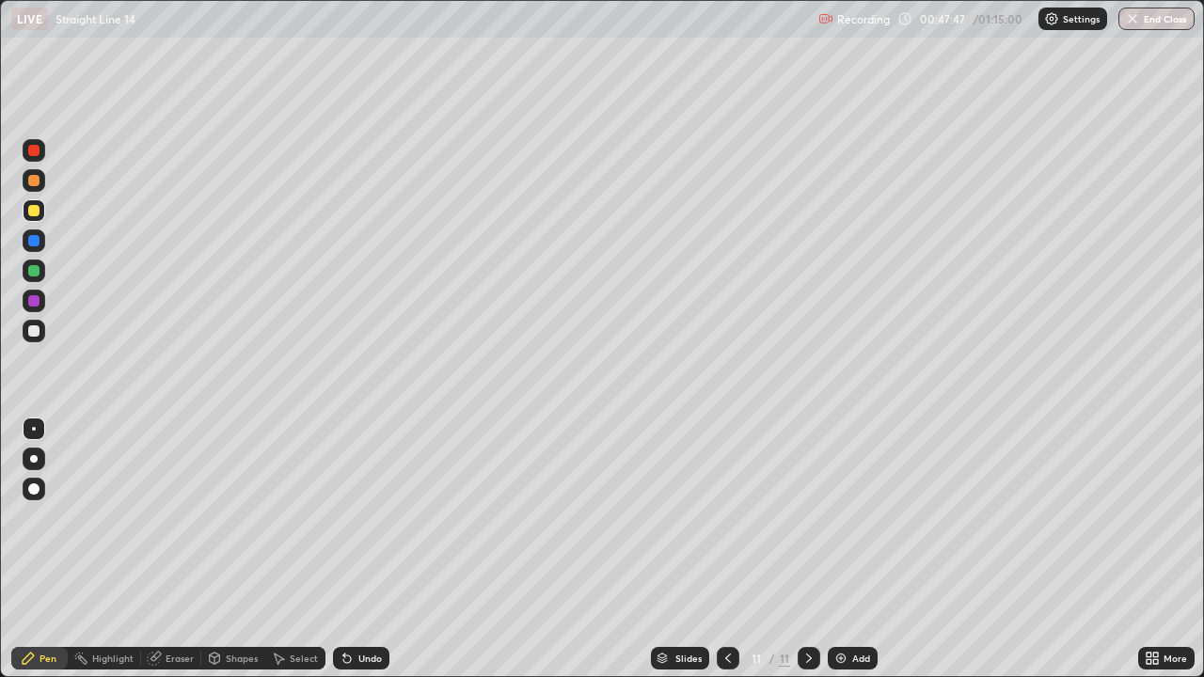
click at [29, 245] on div at bounding box center [33, 240] width 11 height 11
click at [355, 549] on div "Undo" at bounding box center [361, 658] width 56 height 23
click at [354, 549] on div "Undo" at bounding box center [361, 658] width 56 height 23
click at [36, 328] on div at bounding box center [33, 330] width 11 height 11
click at [372, 549] on div "Undo" at bounding box center [361, 658] width 56 height 23
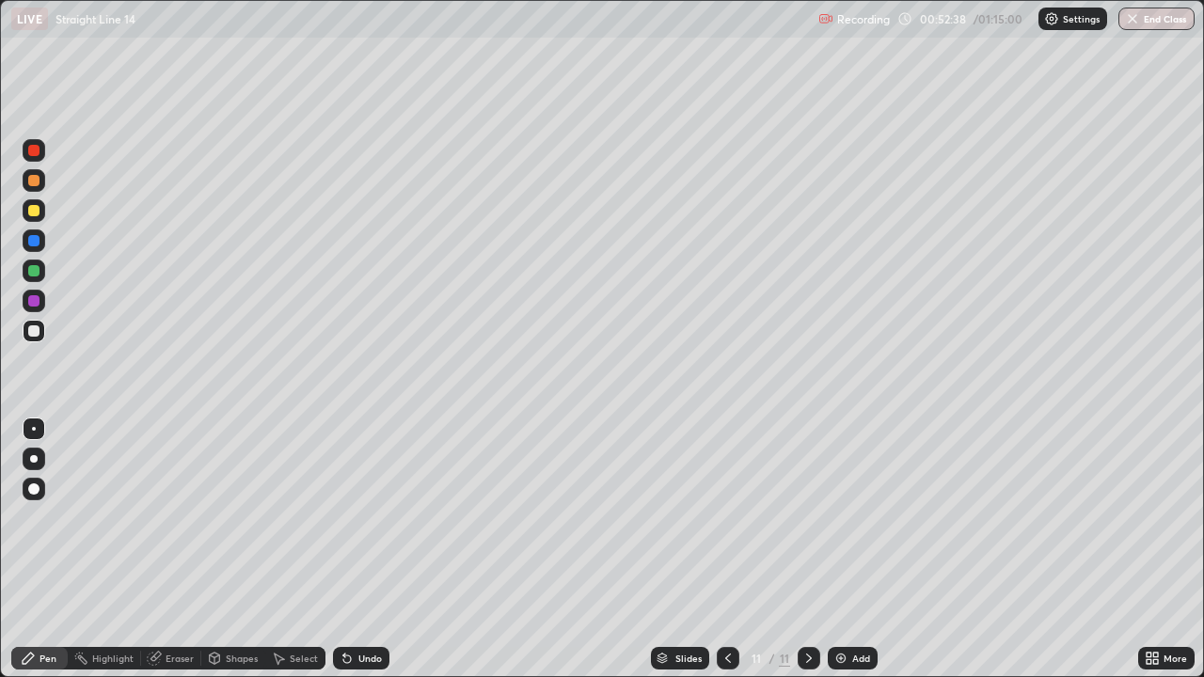
click at [374, 549] on div "Undo" at bounding box center [361, 658] width 56 height 23
click at [40, 155] on div at bounding box center [34, 150] width 23 height 23
click at [34, 335] on div at bounding box center [33, 330] width 11 height 11
click at [845, 549] on img at bounding box center [840, 658] width 15 height 15
click at [239, 549] on div "Shapes" at bounding box center [242, 658] width 32 height 9
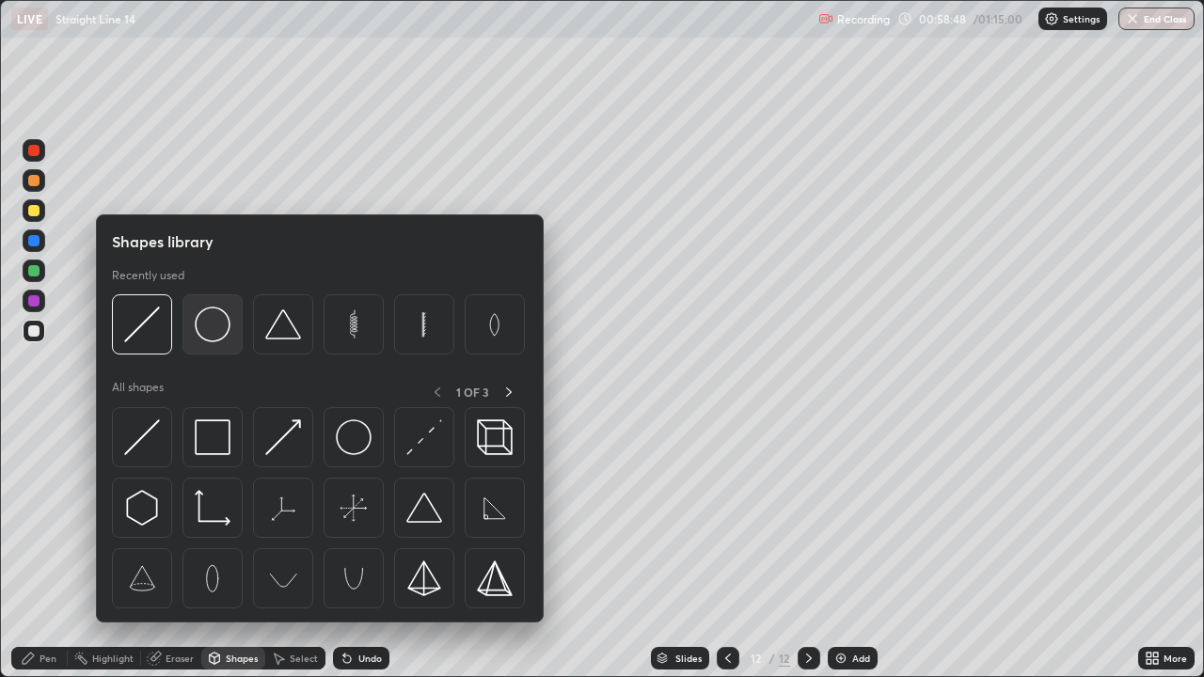
click at [219, 339] on img at bounding box center [213, 325] width 36 height 36
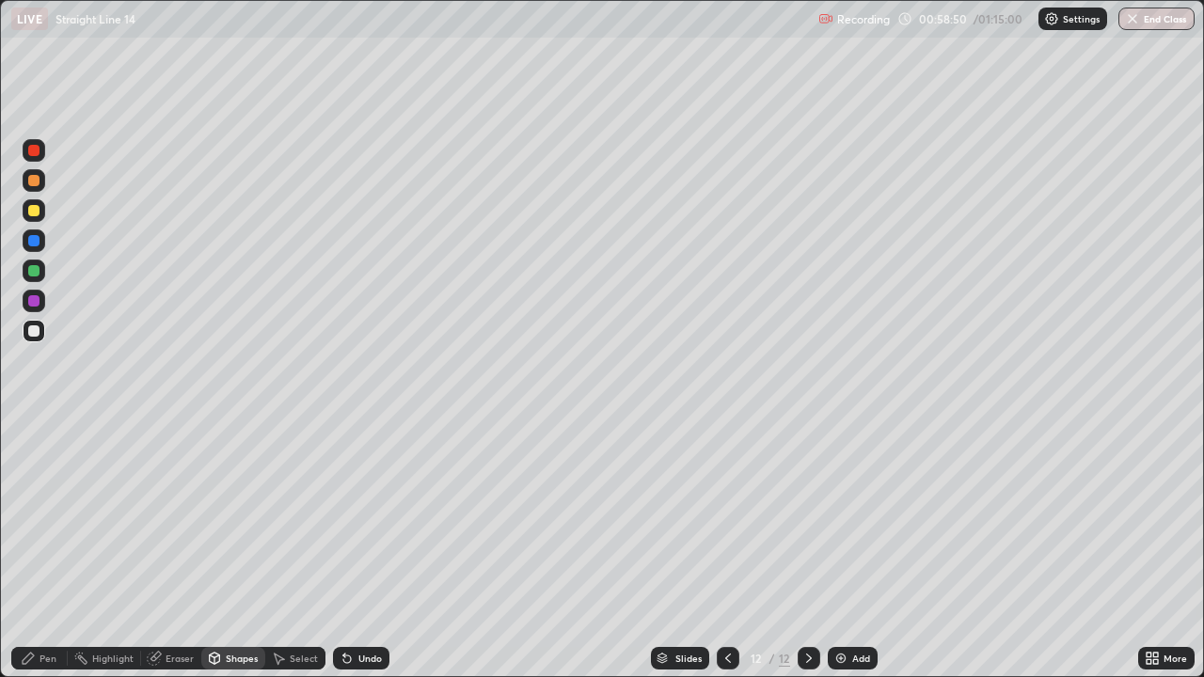
click at [42, 267] on div at bounding box center [34, 271] width 23 height 23
click at [42, 549] on div "Pen" at bounding box center [48, 658] width 17 height 9
click at [717, 549] on div at bounding box center [728, 658] width 23 height 23
click at [852, 549] on div "Add" at bounding box center [861, 658] width 18 height 9
click at [807, 549] on icon at bounding box center [808, 658] width 15 height 15
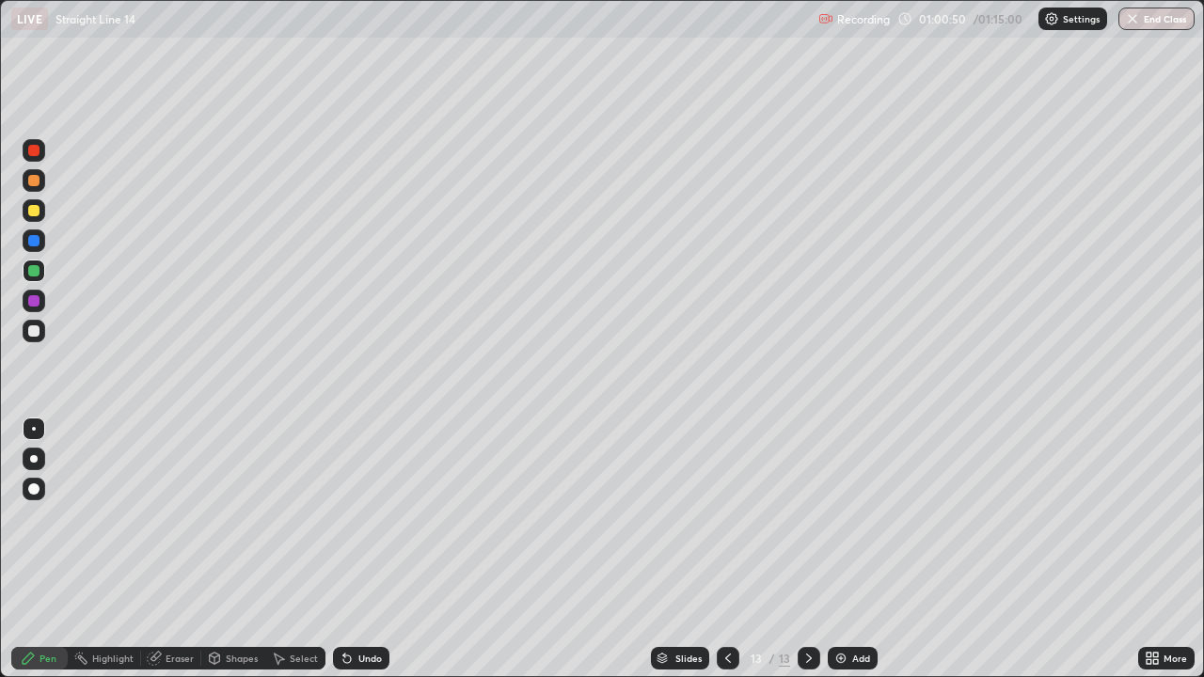
click at [735, 549] on div at bounding box center [728, 658] width 23 height 23
click at [726, 549] on icon at bounding box center [728, 658] width 15 height 15
click at [799, 549] on div at bounding box center [809, 658] width 23 height 23
click at [807, 549] on icon at bounding box center [808, 658] width 15 height 15
click at [736, 549] on div at bounding box center [728, 658] width 23 height 23
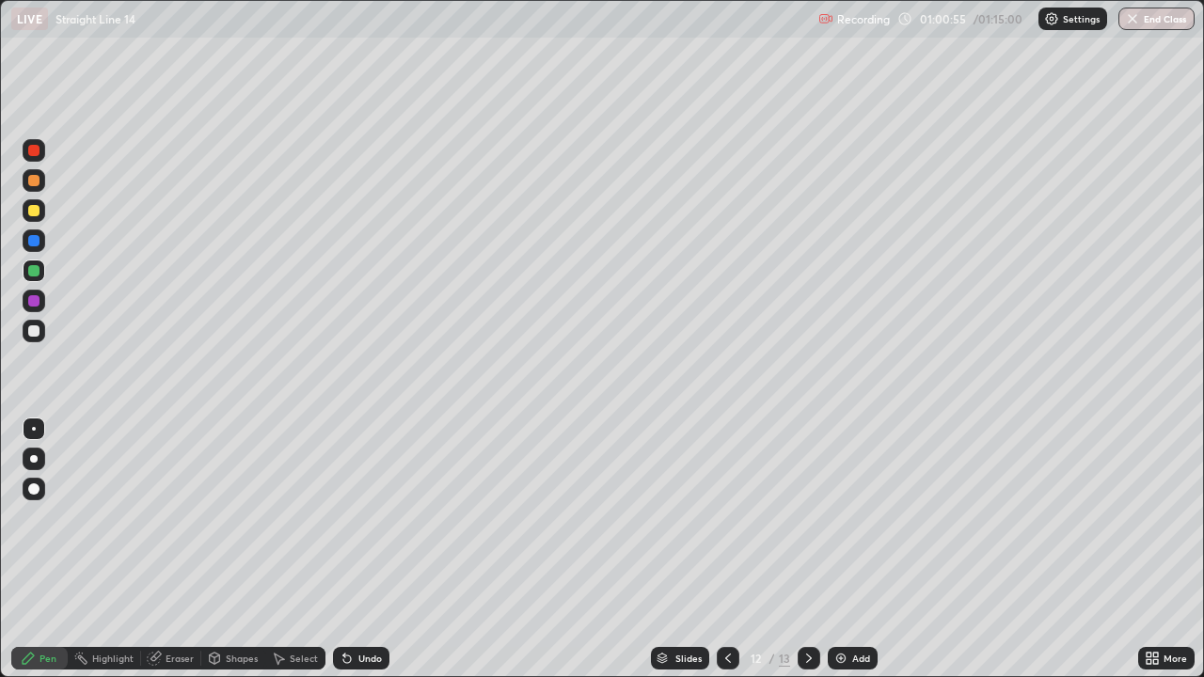
click at [286, 549] on div "Select" at bounding box center [295, 658] width 60 height 23
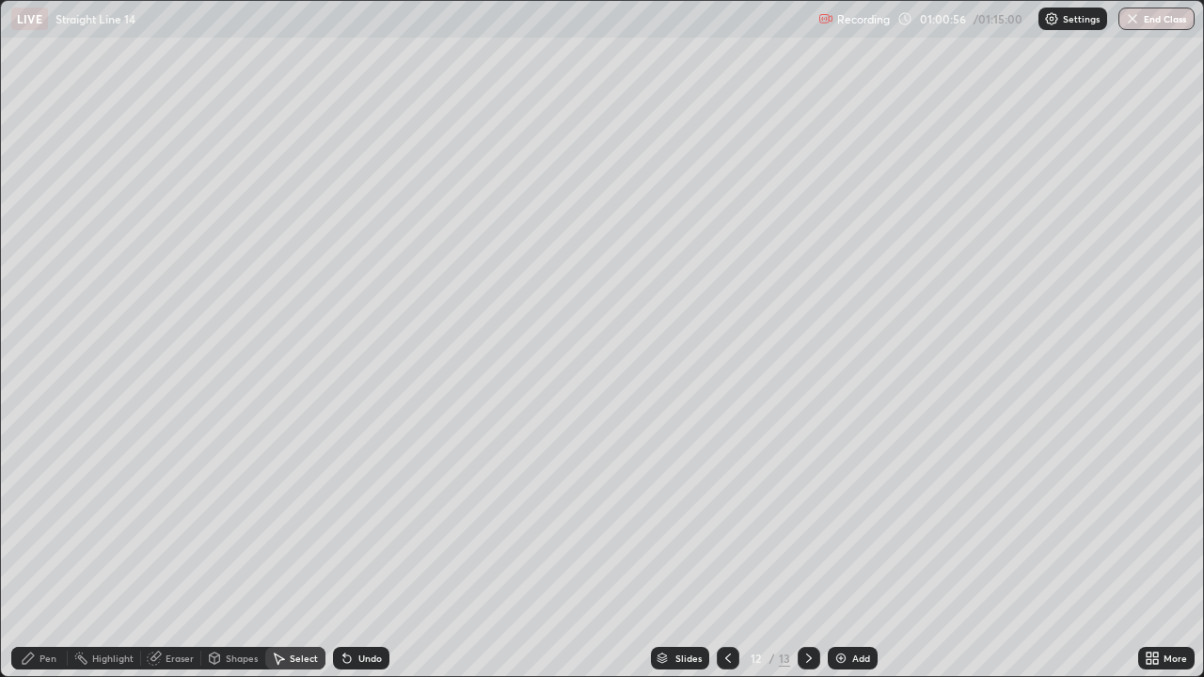
click at [233, 549] on div "Shapes" at bounding box center [233, 658] width 64 height 23
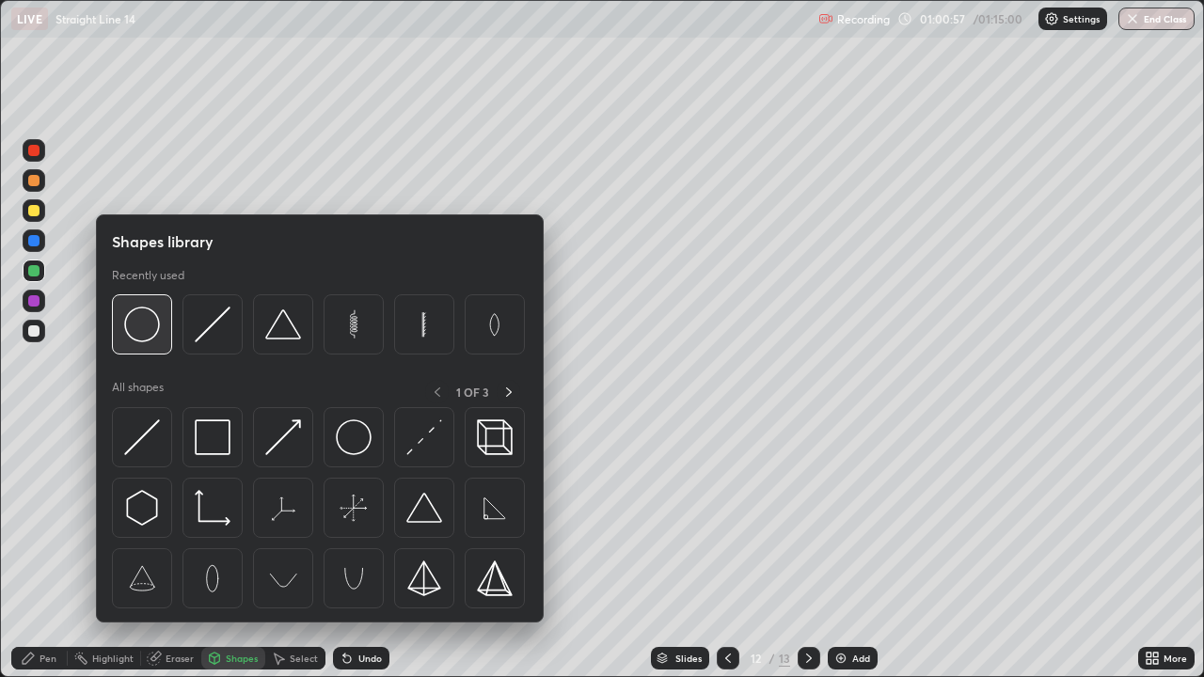
click at [158, 327] on img at bounding box center [142, 325] width 36 height 36
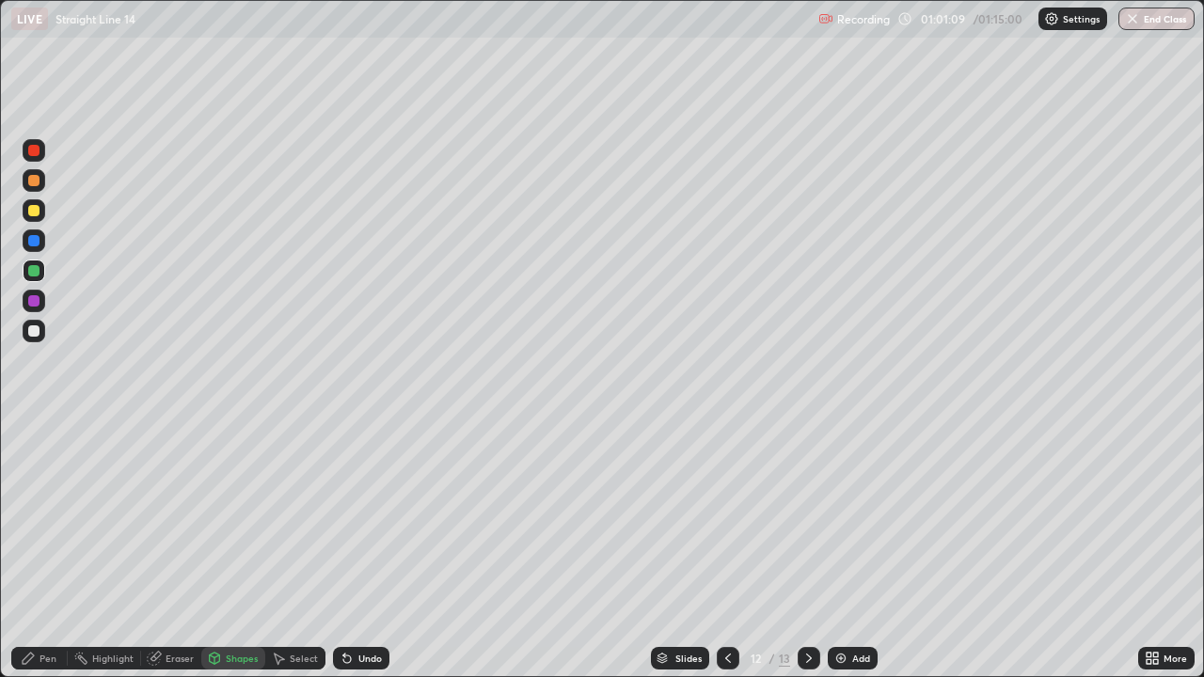
click at [31, 245] on div at bounding box center [33, 240] width 11 height 11
click at [35, 238] on div at bounding box center [33, 240] width 11 height 11
click at [36, 214] on div at bounding box center [33, 210] width 11 height 11
click at [33, 549] on icon at bounding box center [28, 658] width 15 height 15
click at [32, 308] on div at bounding box center [34, 301] width 23 height 23
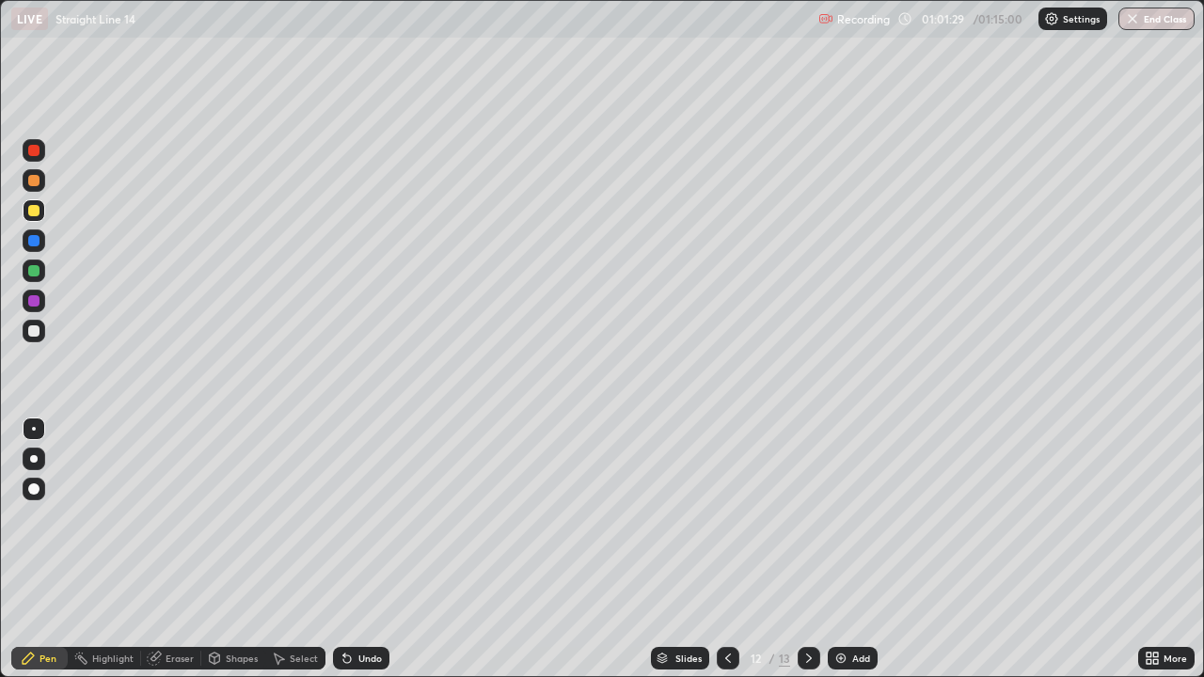
click at [35, 338] on div at bounding box center [34, 331] width 23 height 23
click at [40, 243] on div at bounding box center [34, 241] width 23 height 23
click at [38, 218] on div at bounding box center [34, 210] width 23 height 23
click at [33, 268] on div at bounding box center [33, 270] width 11 height 11
click at [724, 549] on icon at bounding box center [728, 658] width 15 height 15
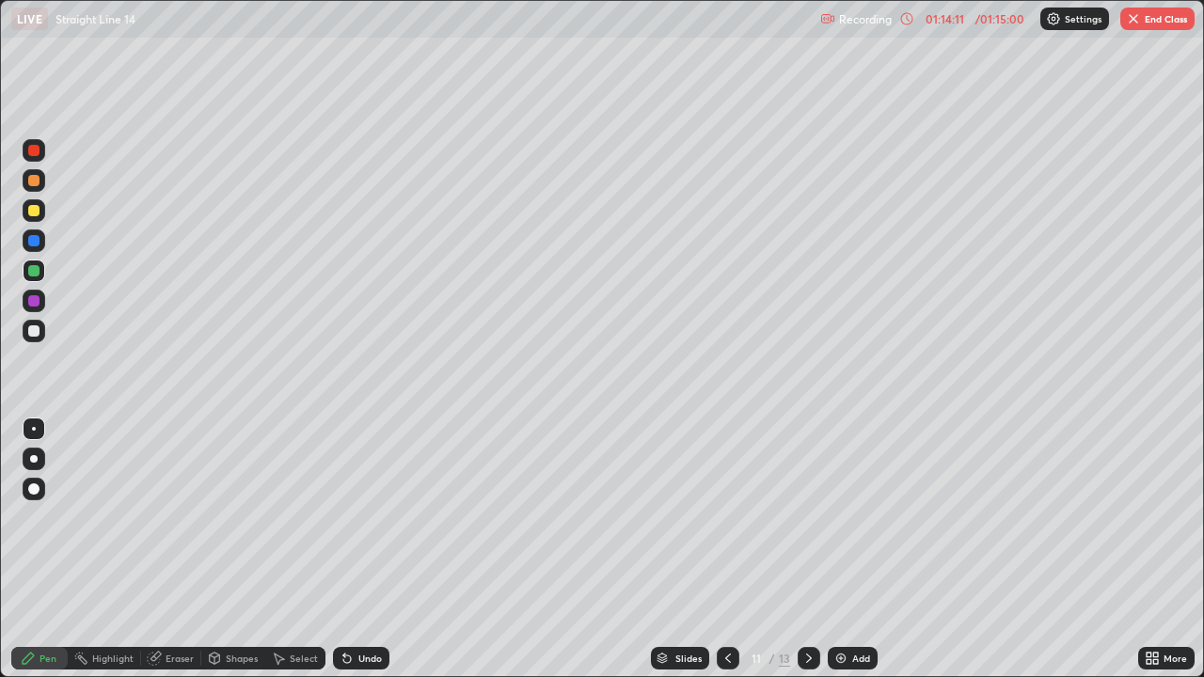
click at [1179, 25] on button "End Class" at bounding box center [1157, 19] width 74 height 23
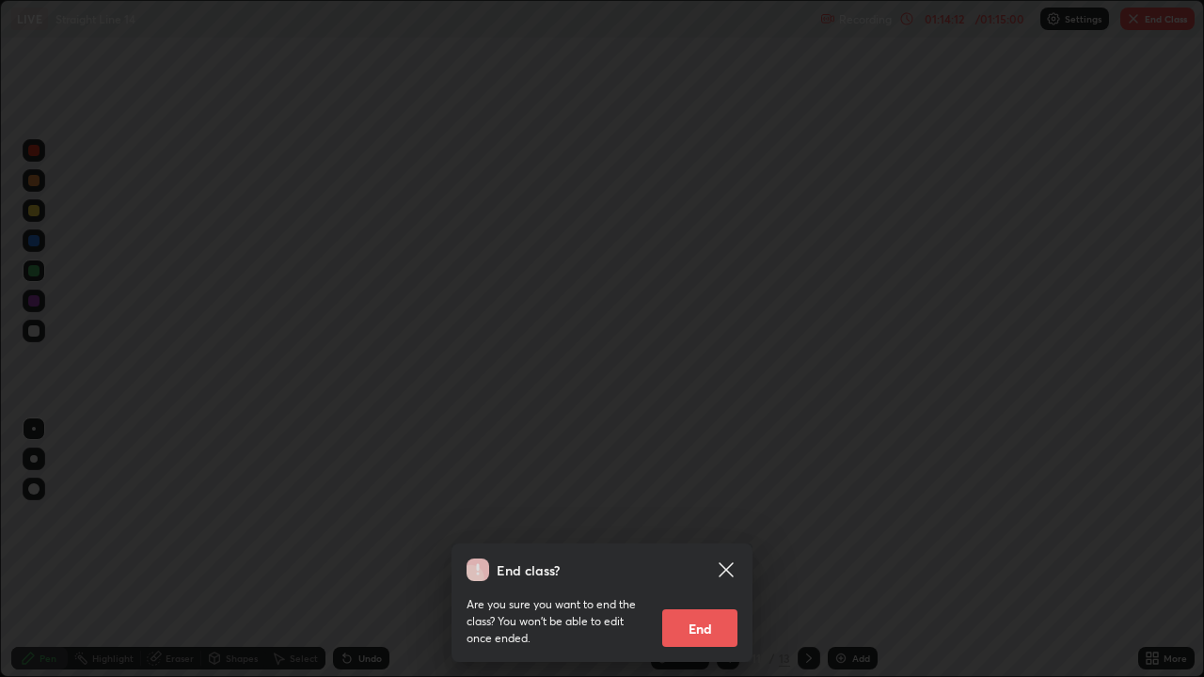
click at [695, 549] on button "End" at bounding box center [699, 629] width 75 height 38
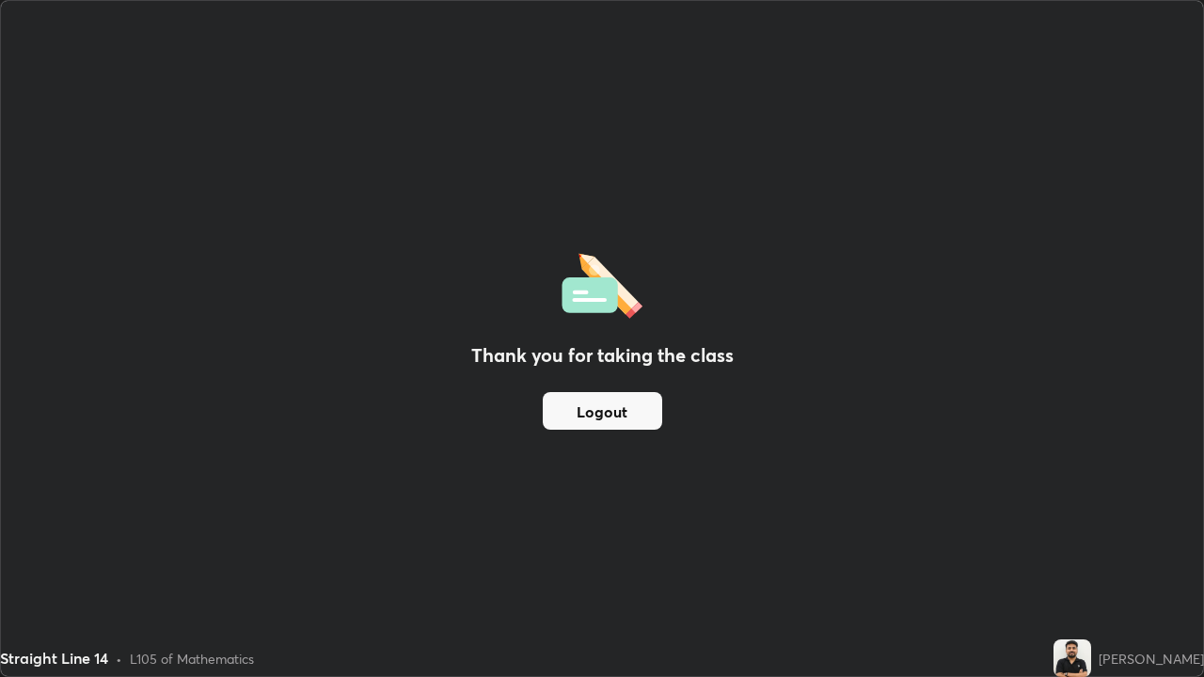
click at [630, 417] on button "Logout" at bounding box center [602, 411] width 119 height 38
